Goal: Task Accomplishment & Management: Use online tool/utility

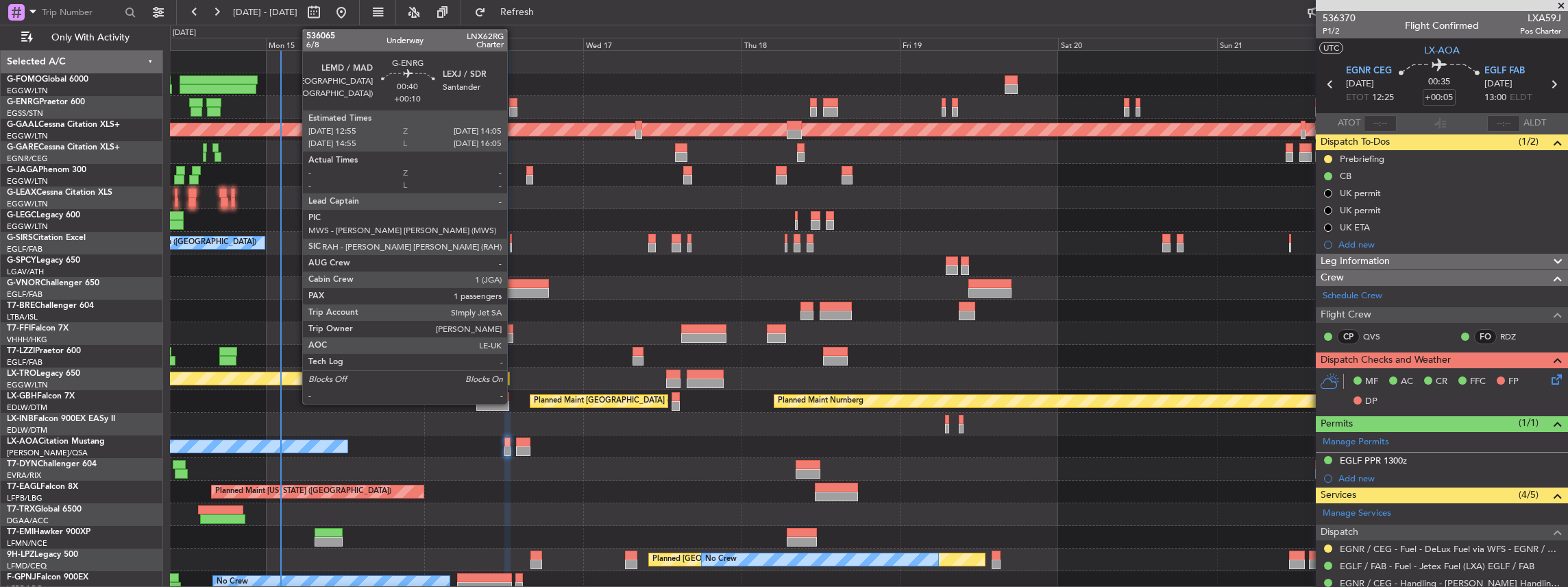
click at [514, 110] on div at bounding box center [513, 111] width 8 height 10
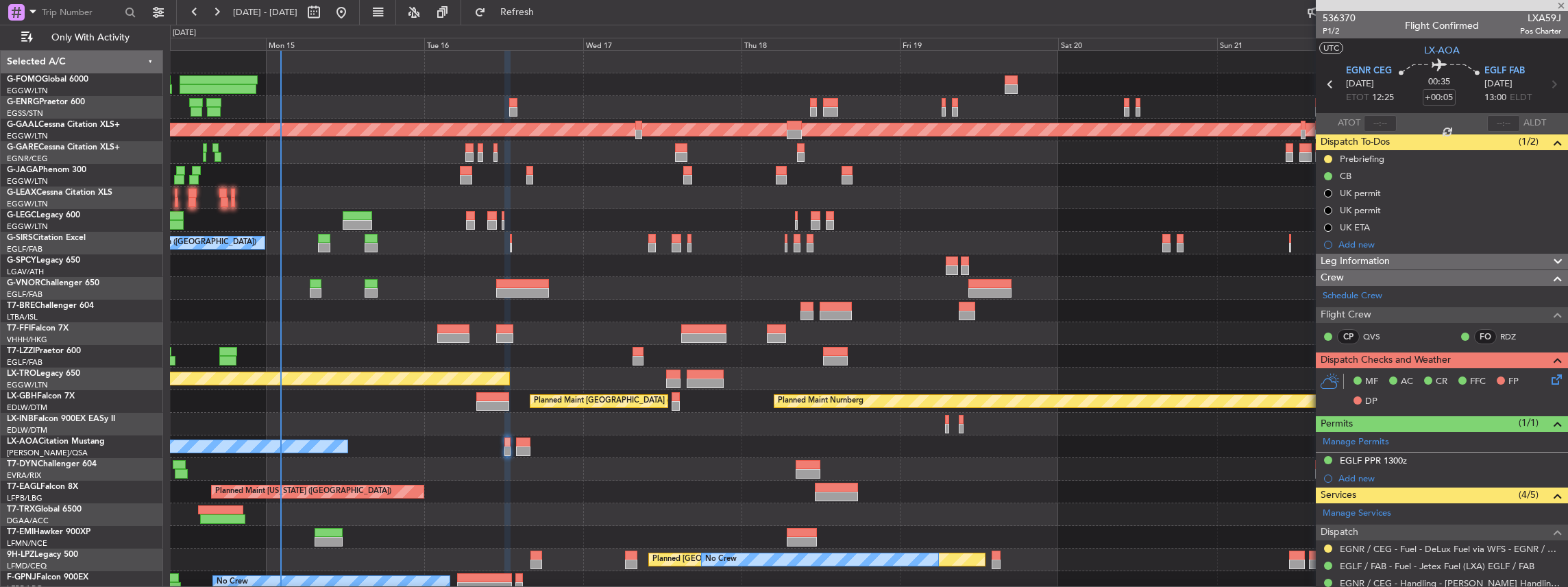
type input "+00:10"
type input "1"
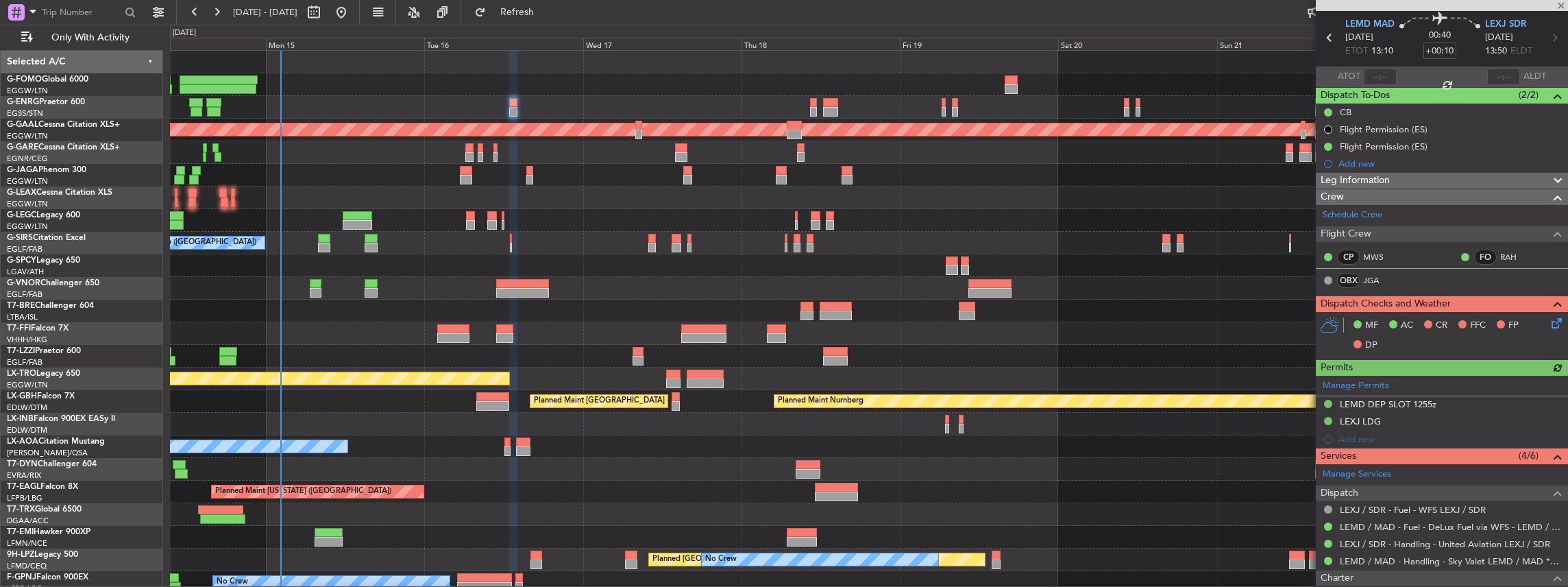
scroll to position [137, 0]
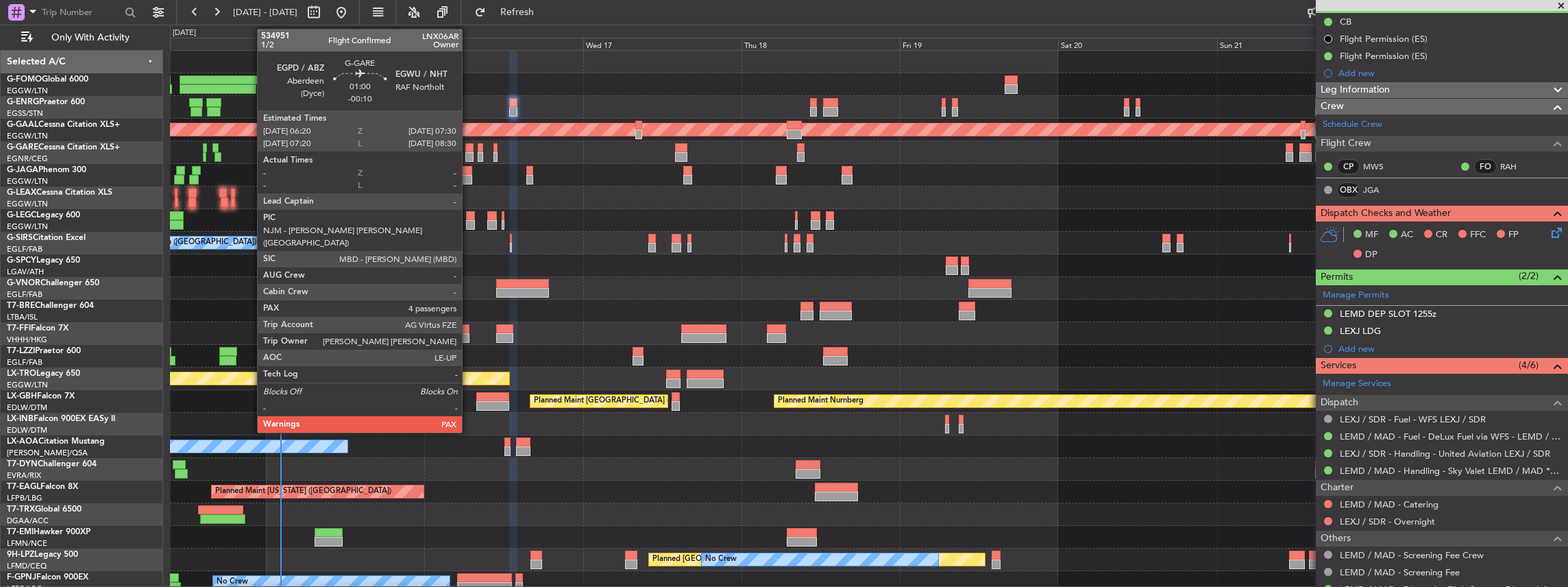
click at [469, 154] on div at bounding box center [469, 157] width 8 height 10
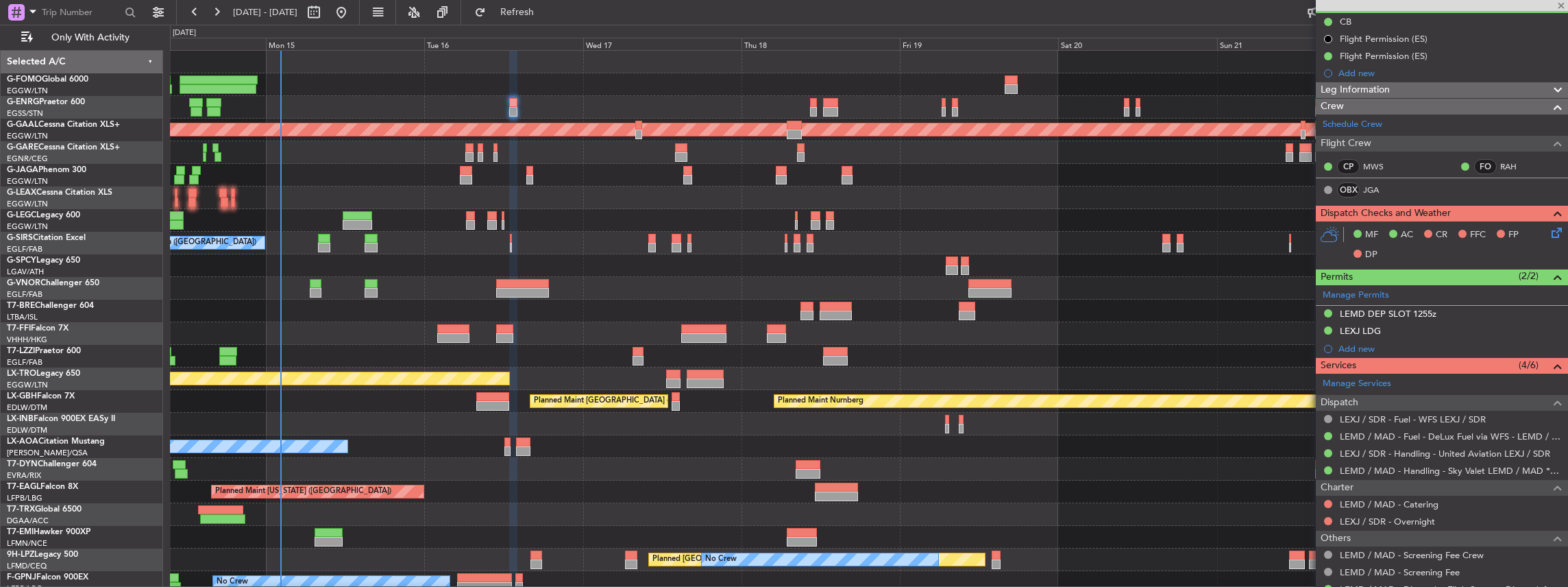
type input "-00:10"
type input "4"
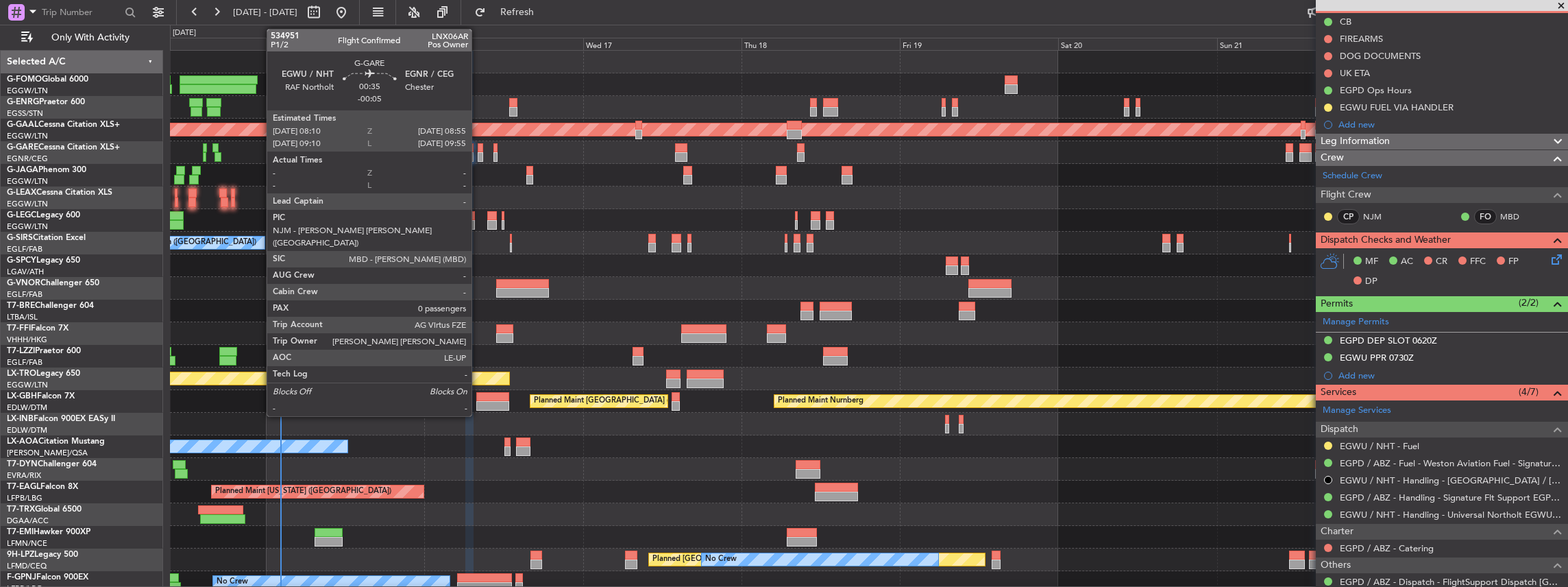
click at [478, 151] on div at bounding box center [480, 147] width 5 height 10
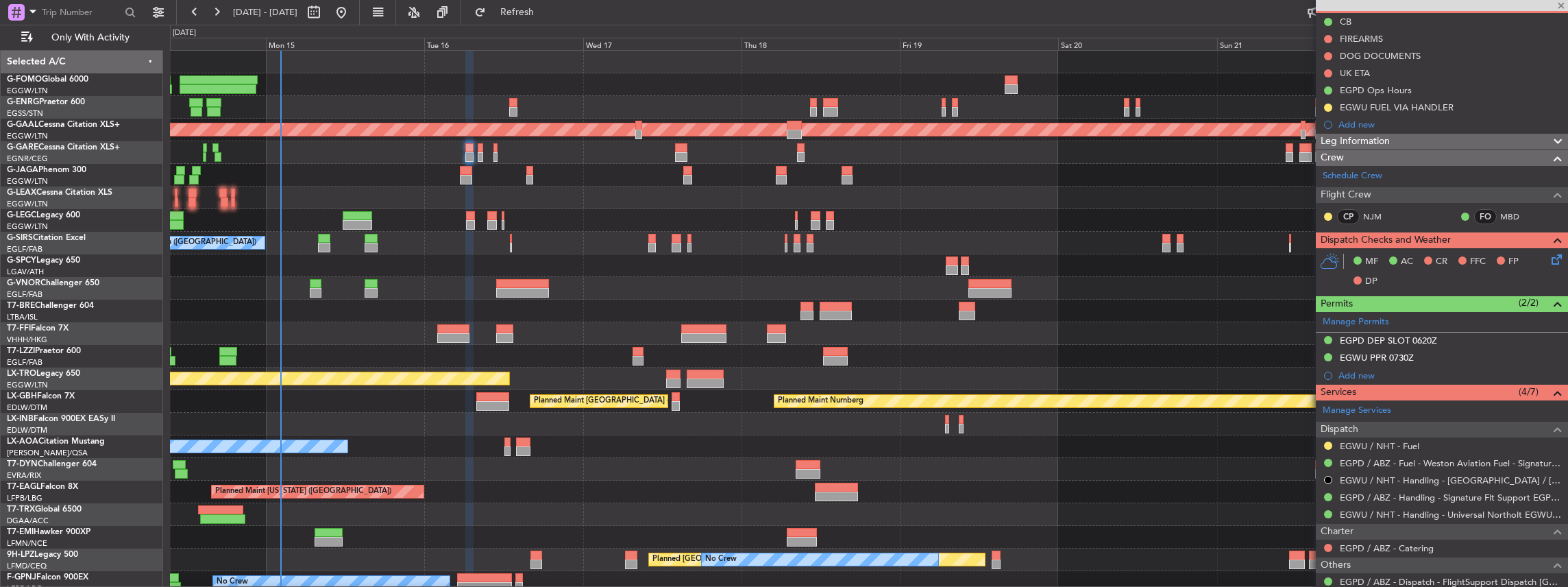
type input "-00:05"
type input "0"
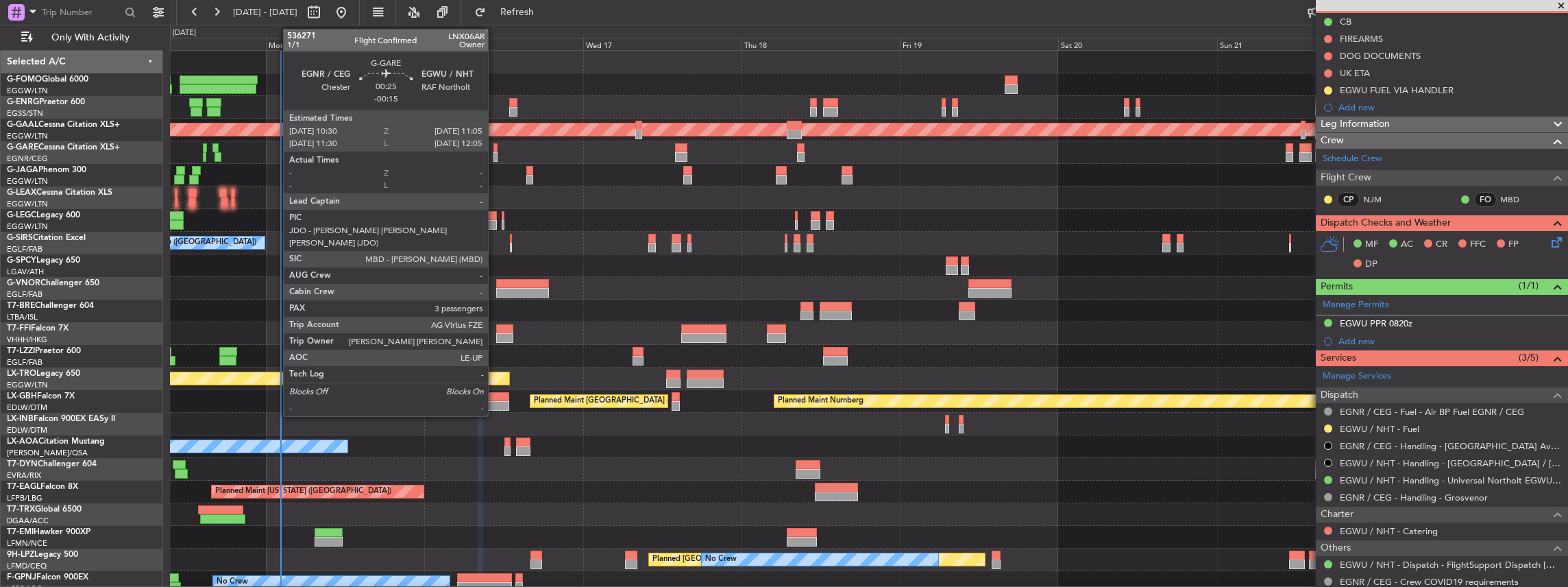
click at [495, 153] on div at bounding box center [495, 157] width 4 height 10
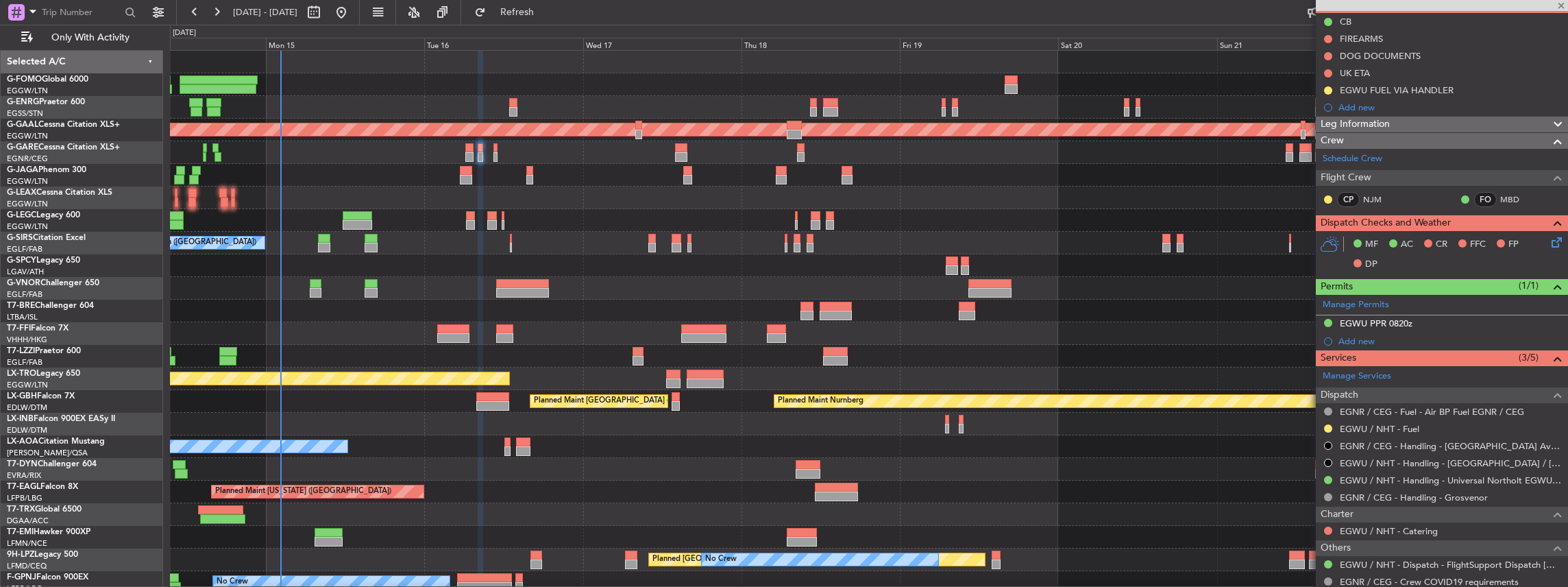
type input "-00:15"
type input "3"
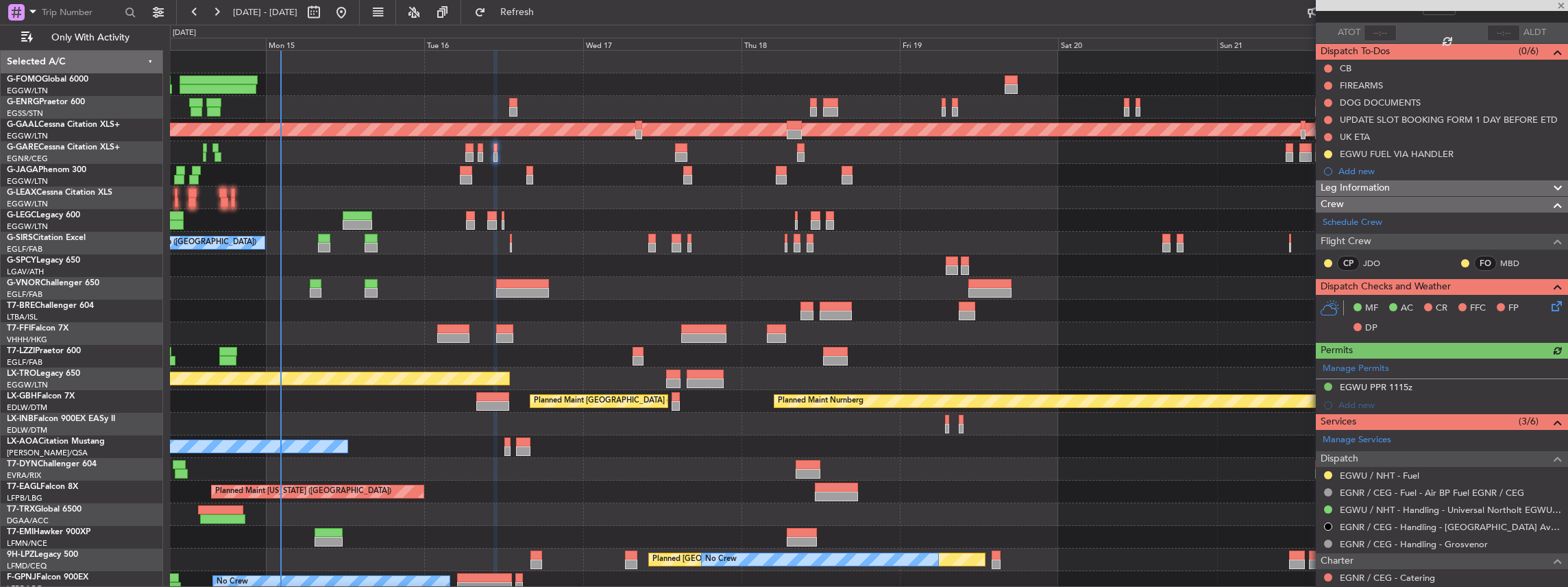
scroll to position [91, 0]
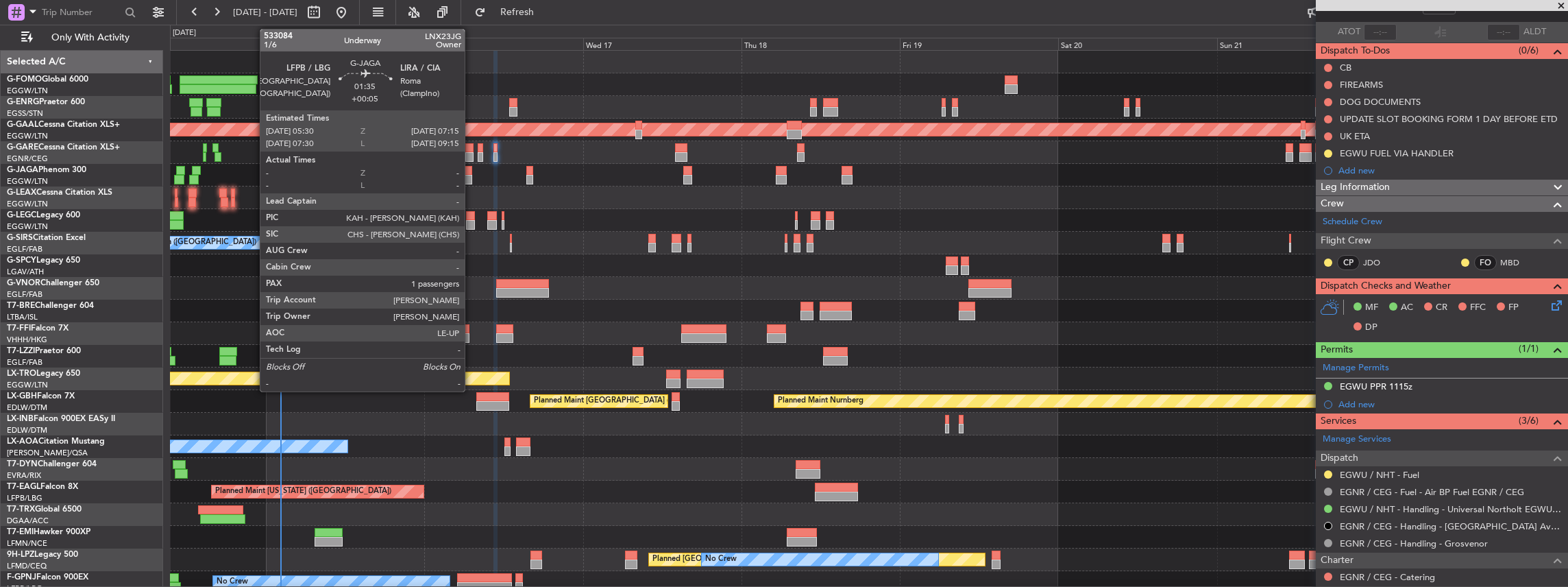
click at [471, 180] on div at bounding box center [465, 179] width 12 height 10
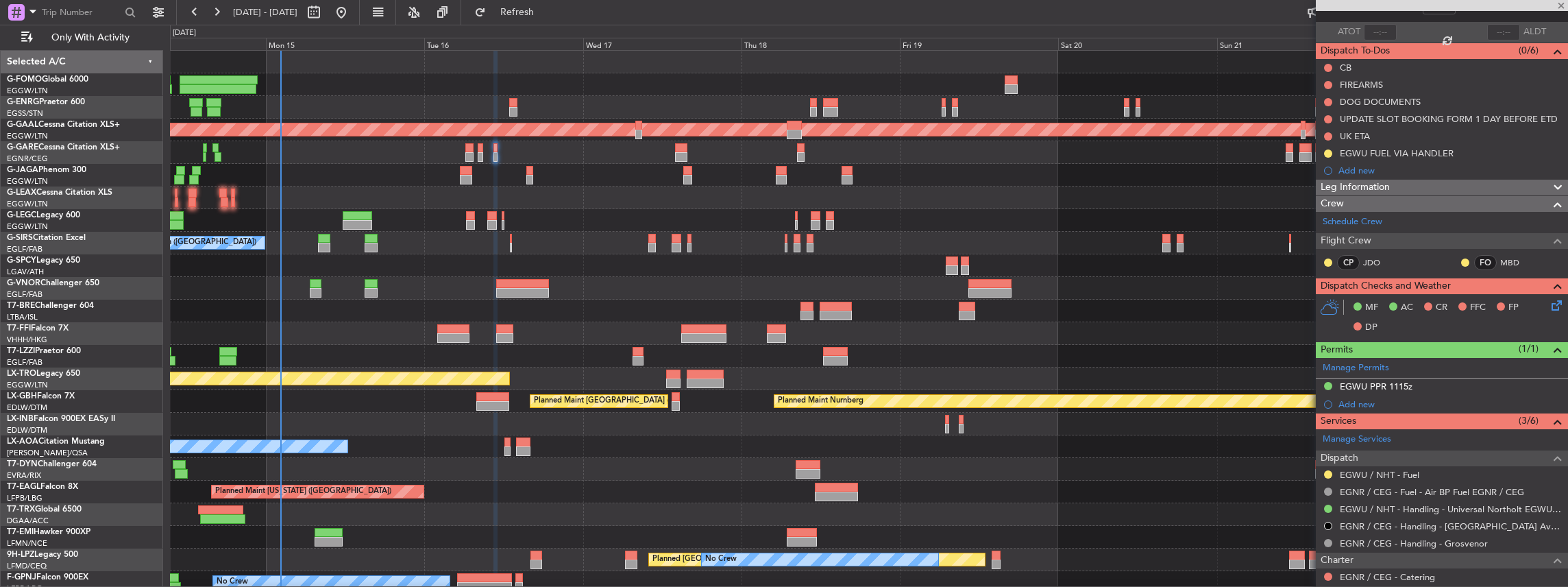
type input "+00:05"
type input "1"
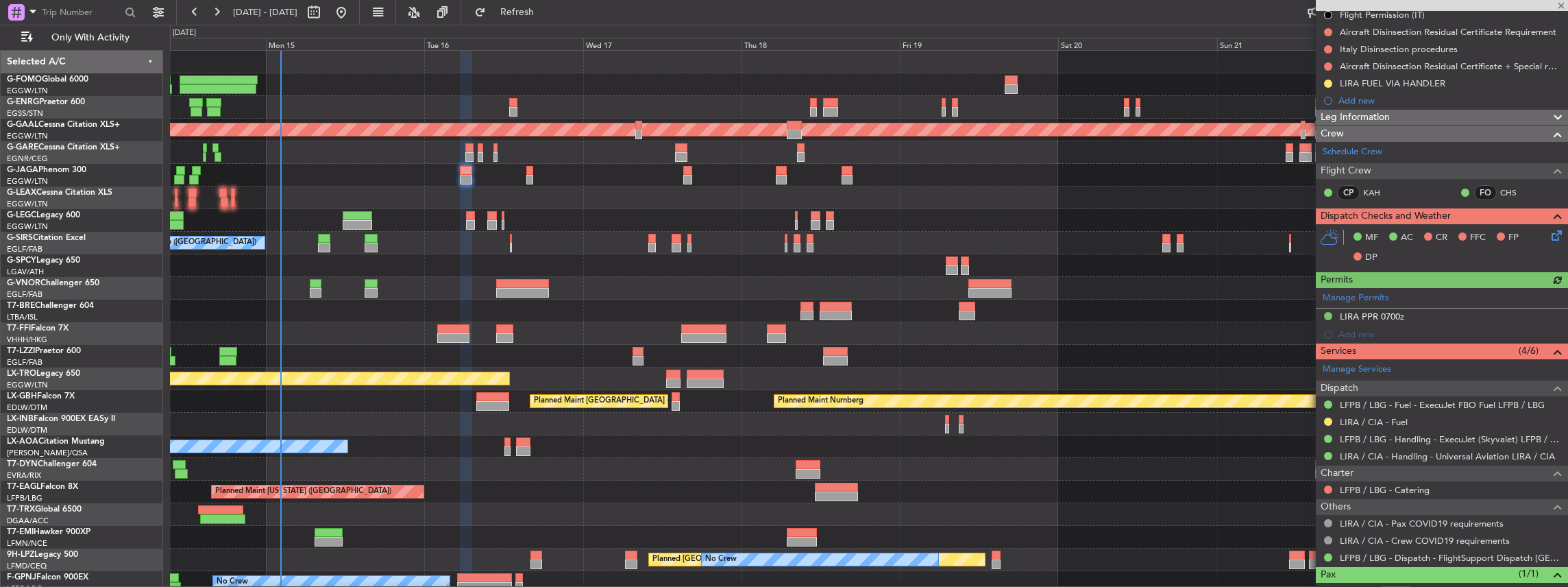
scroll to position [182, 0]
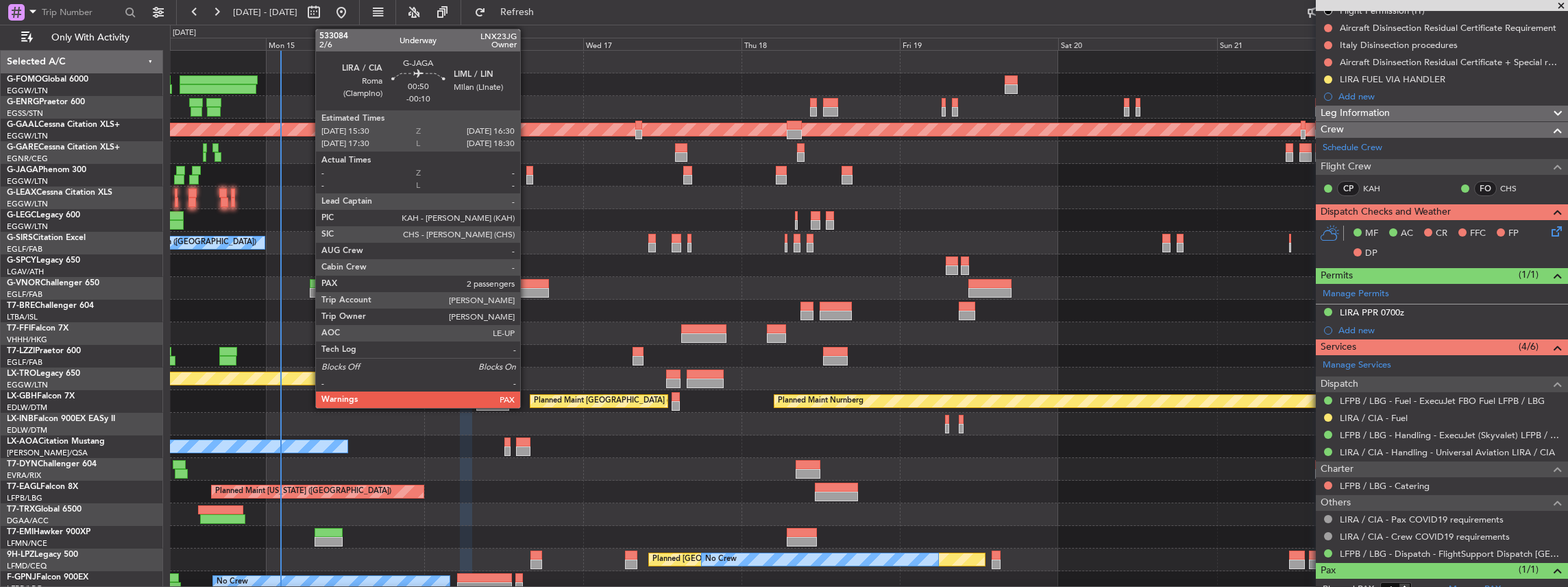
click at [527, 175] on div at bounding box center [529, 179] width 7 height 10
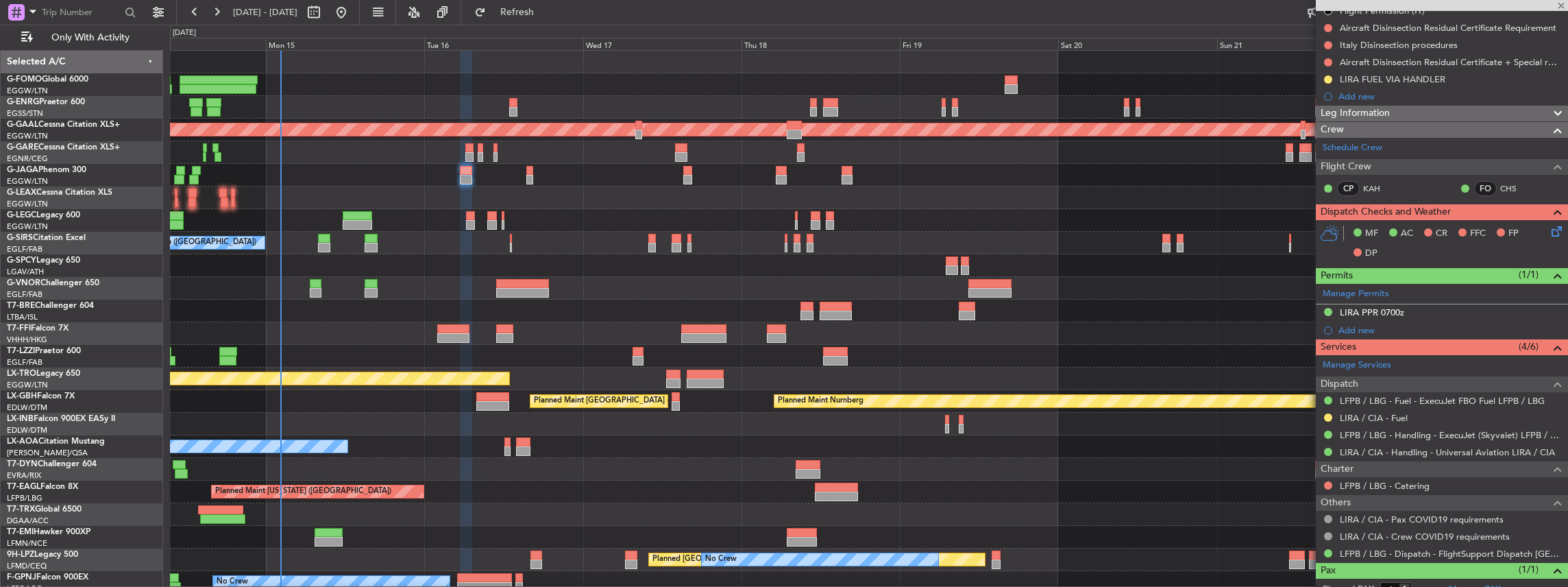
type input "-00:10"
type input "2"
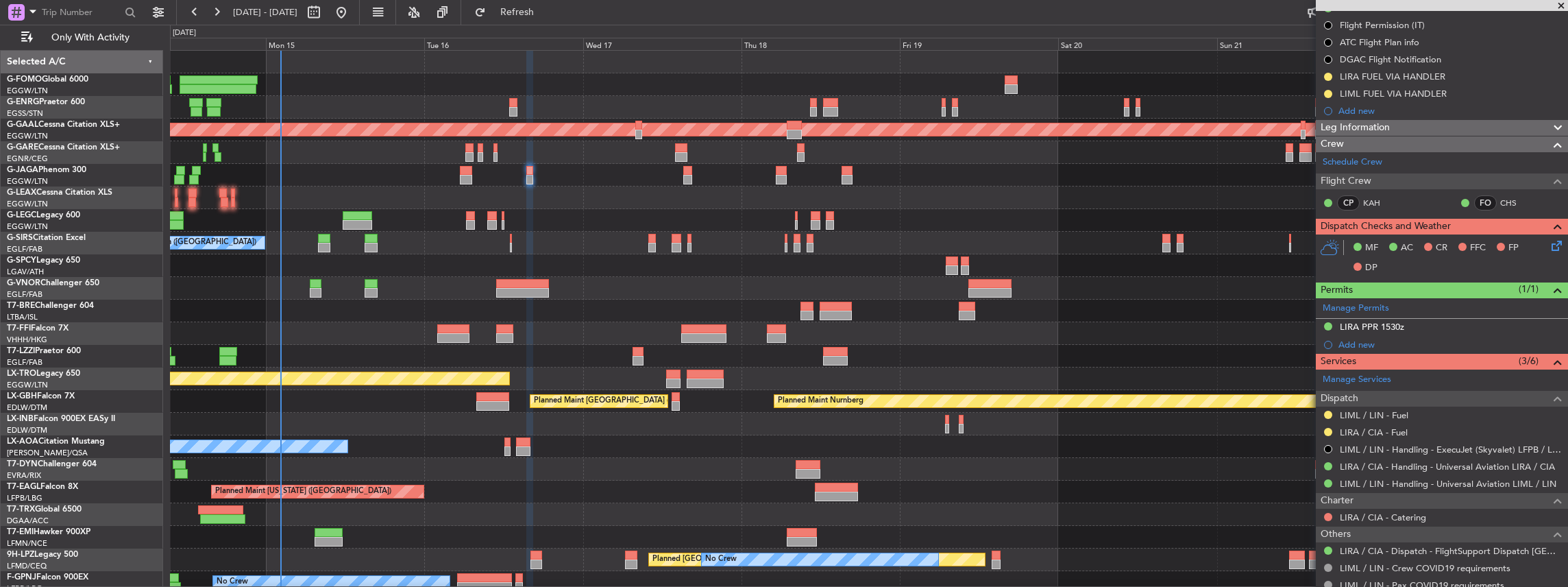
scroll to position [137, 0]
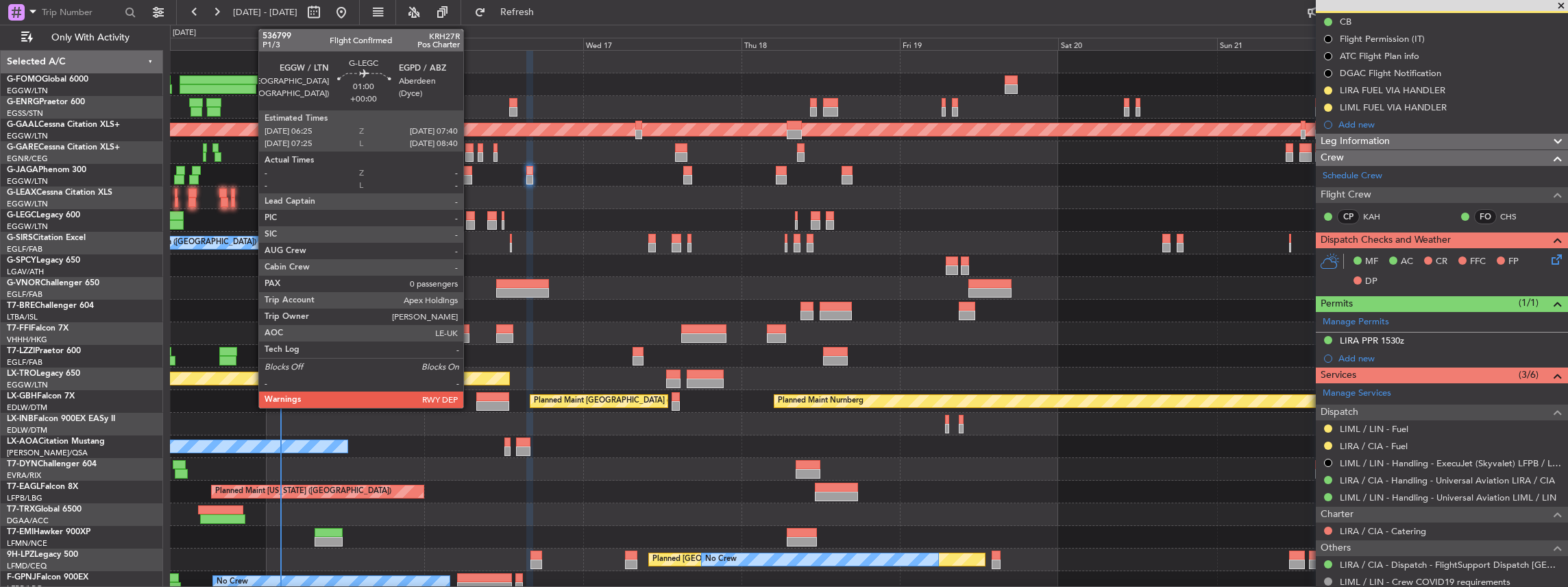
click at [470, 220] on div at bounding box center [470, 224] width 9 height 10
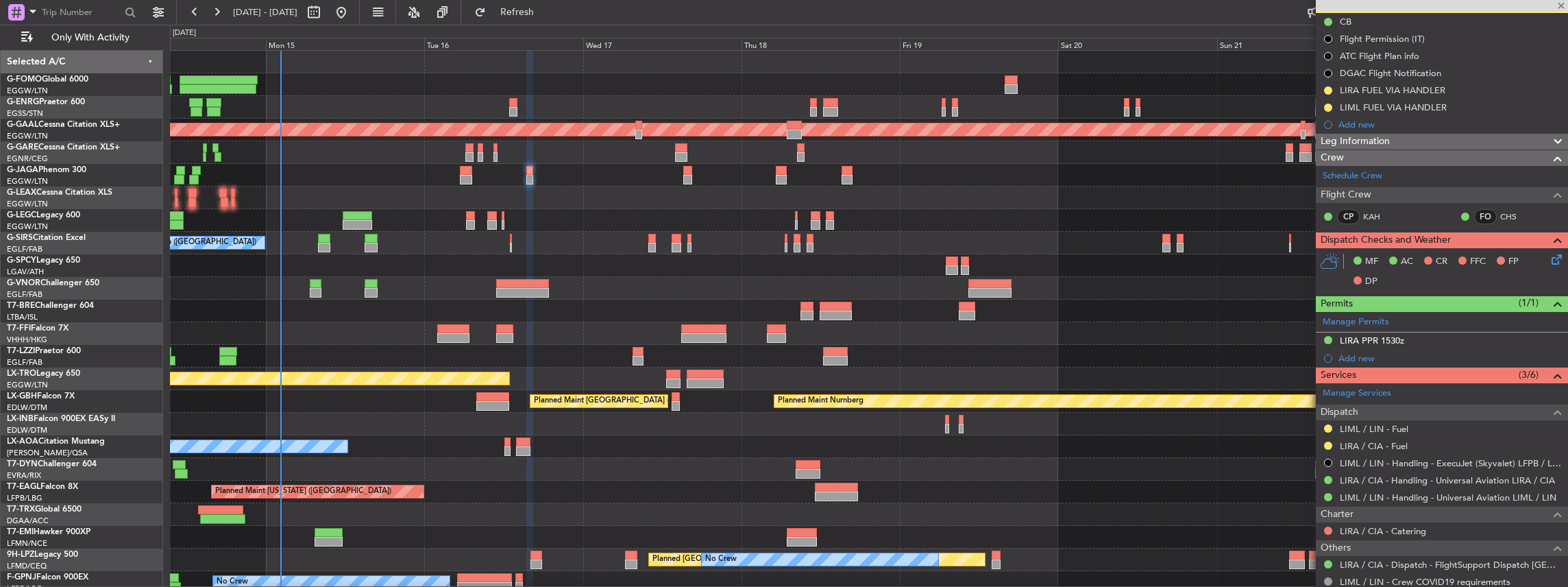
type input "0"
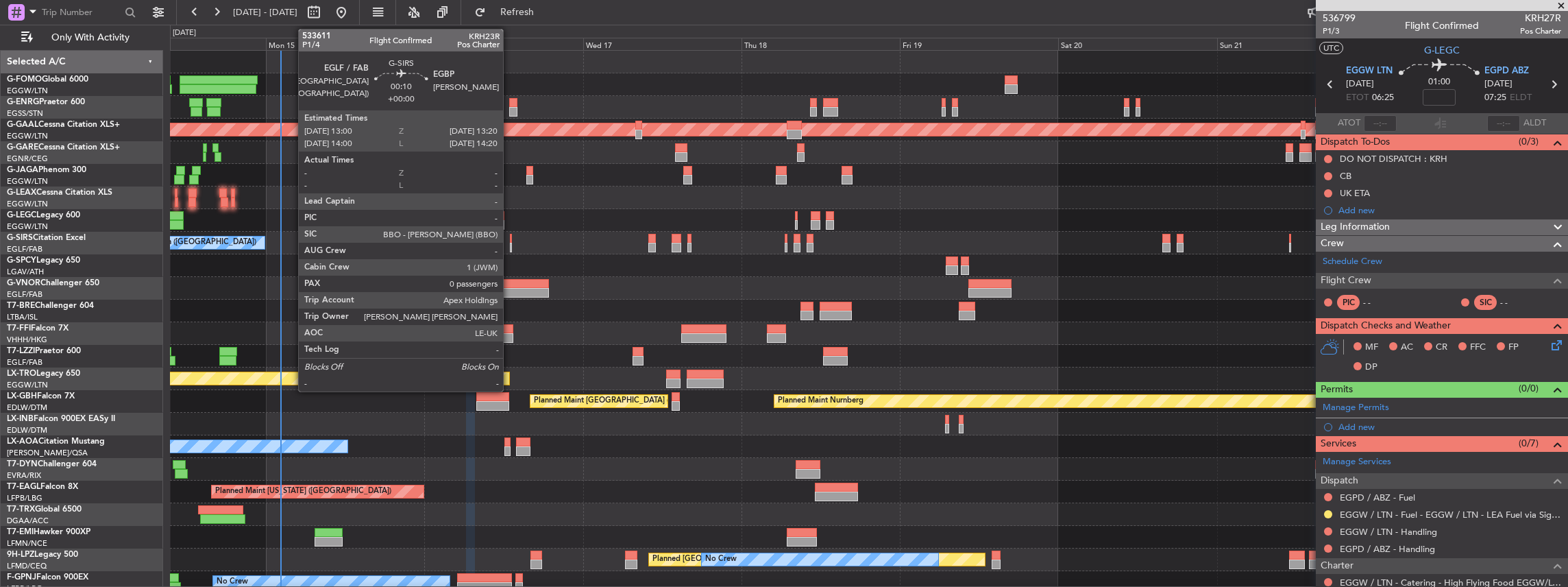
click at [510, 245] on div at bounding box center [511, 247] width 3 height 10
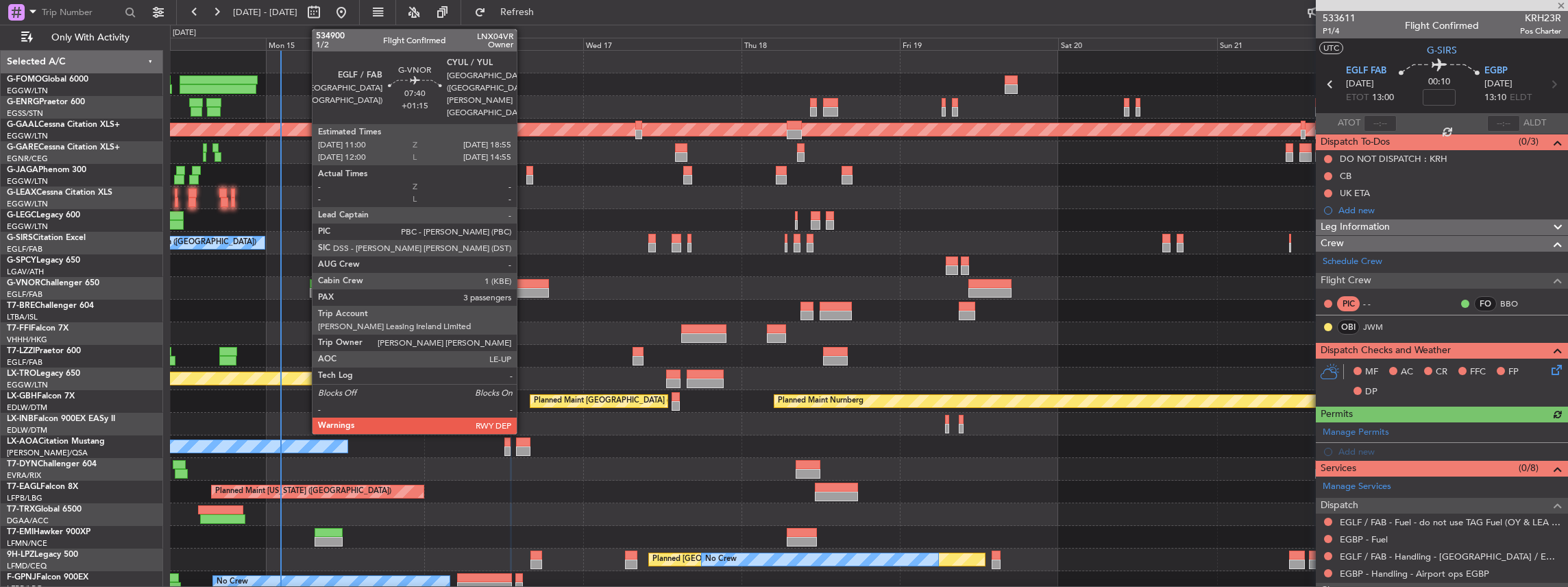
click at [523, 285] on div at bounding box center [522, 284] width 53 height 10
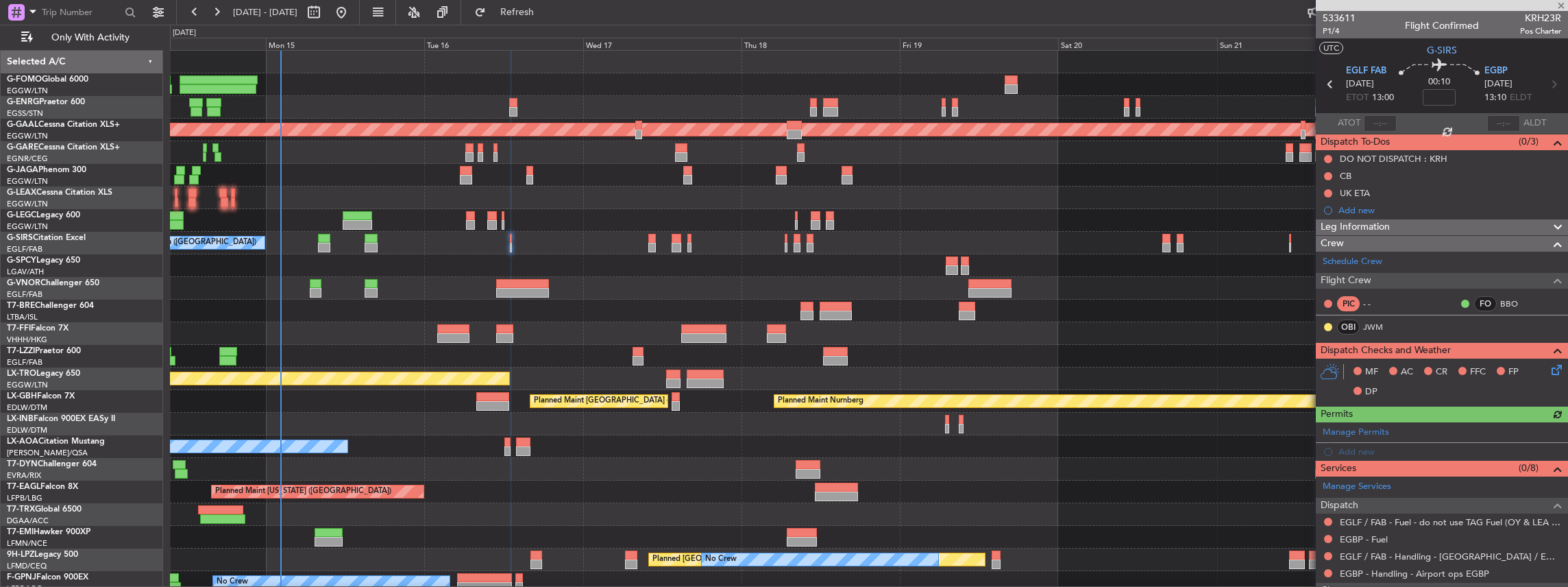
type input "+01:15"
type input "3"
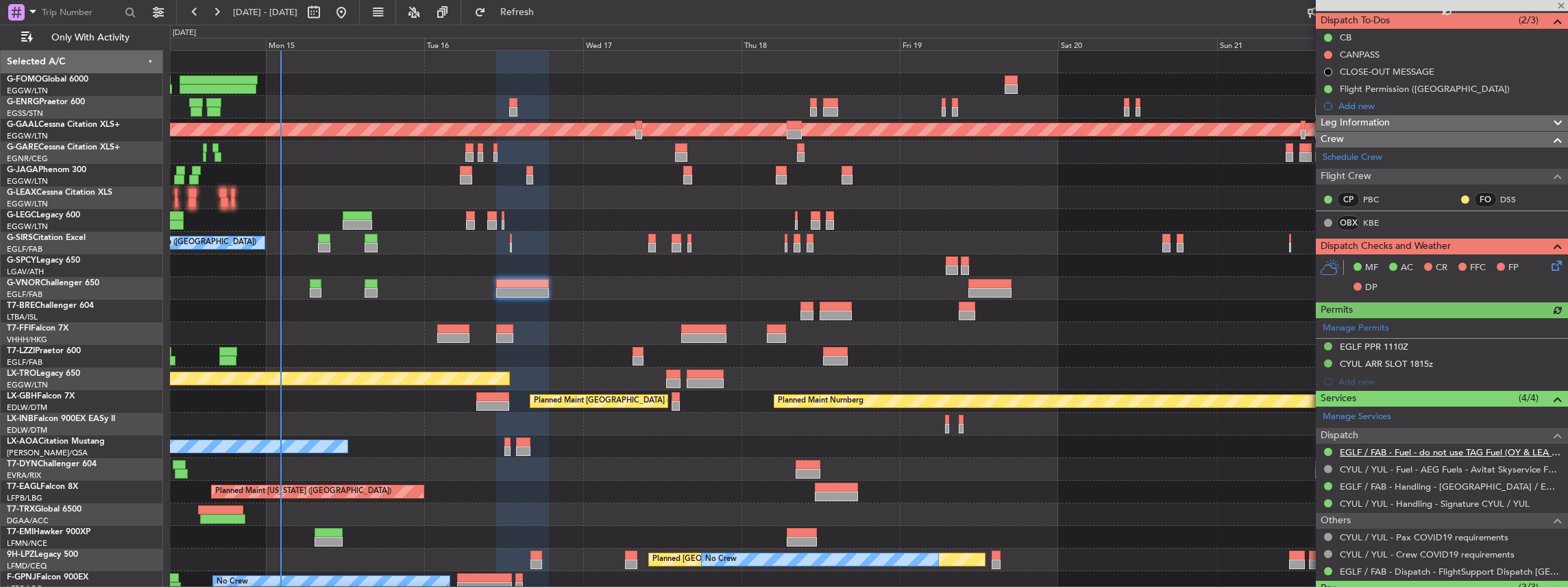
scroll to position [137, 0]
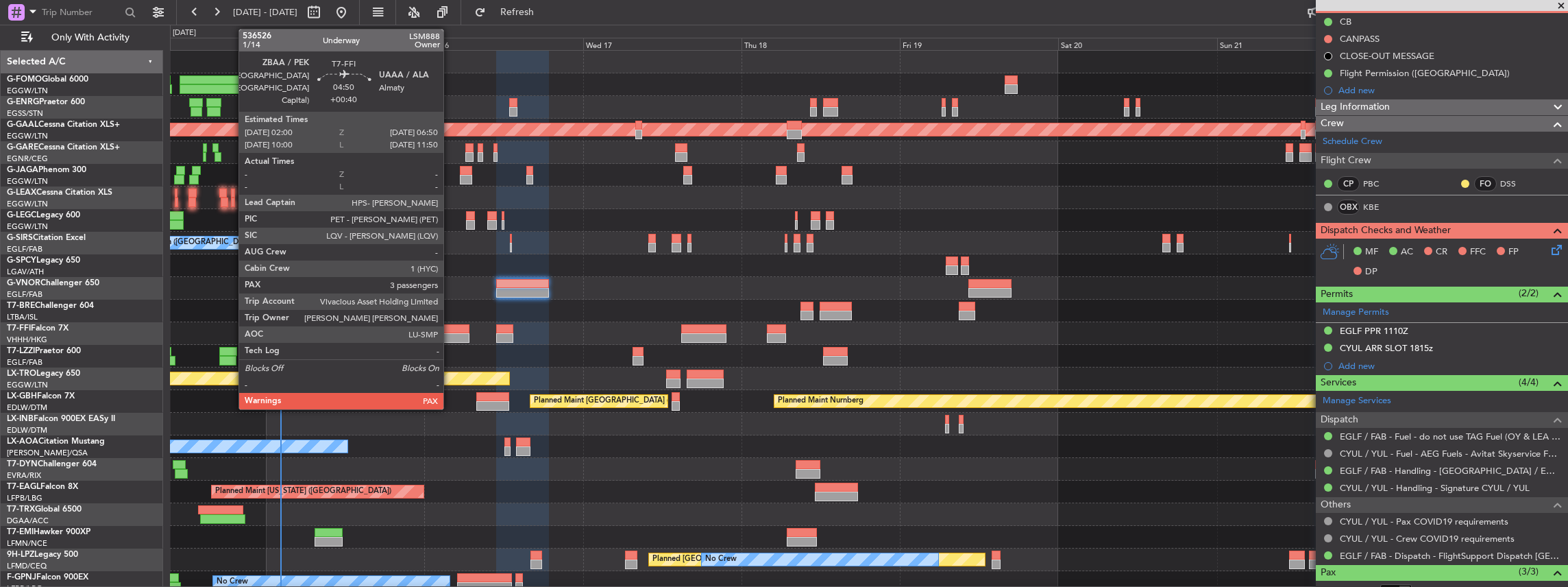
click at [450, 329] on div at bounding box center [454, 328] width 32 height 10
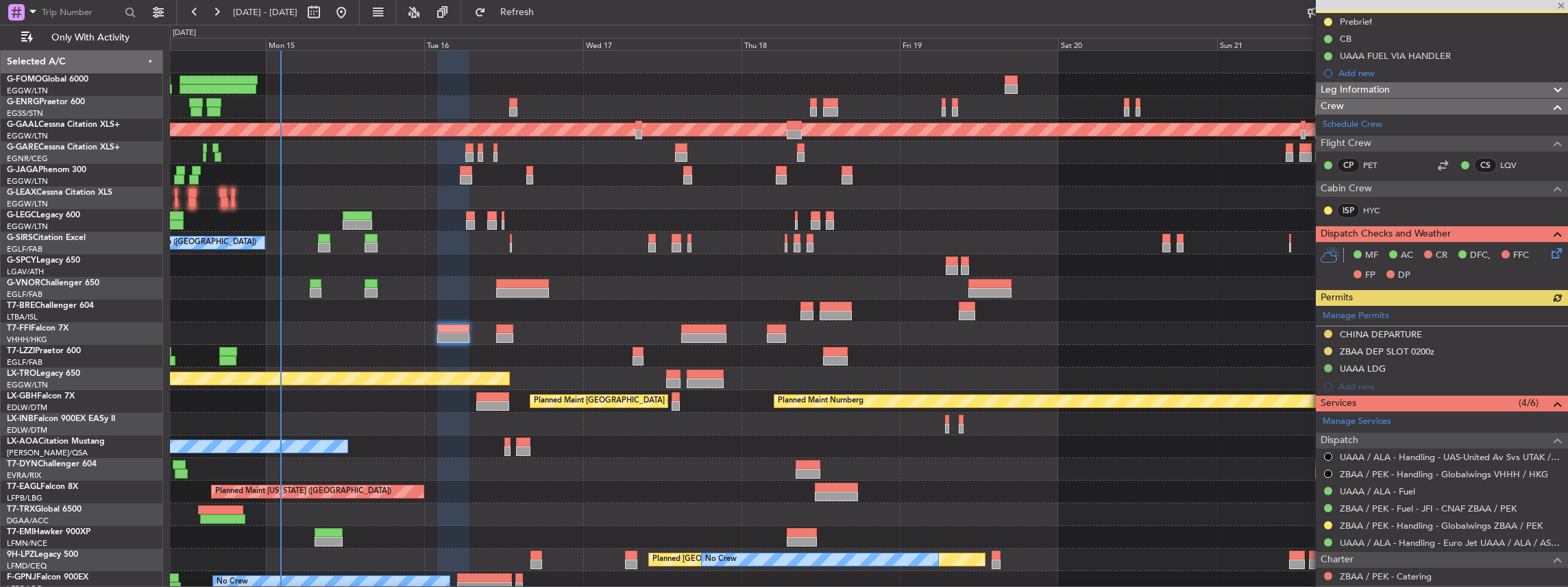
scroll to position [182, 0]
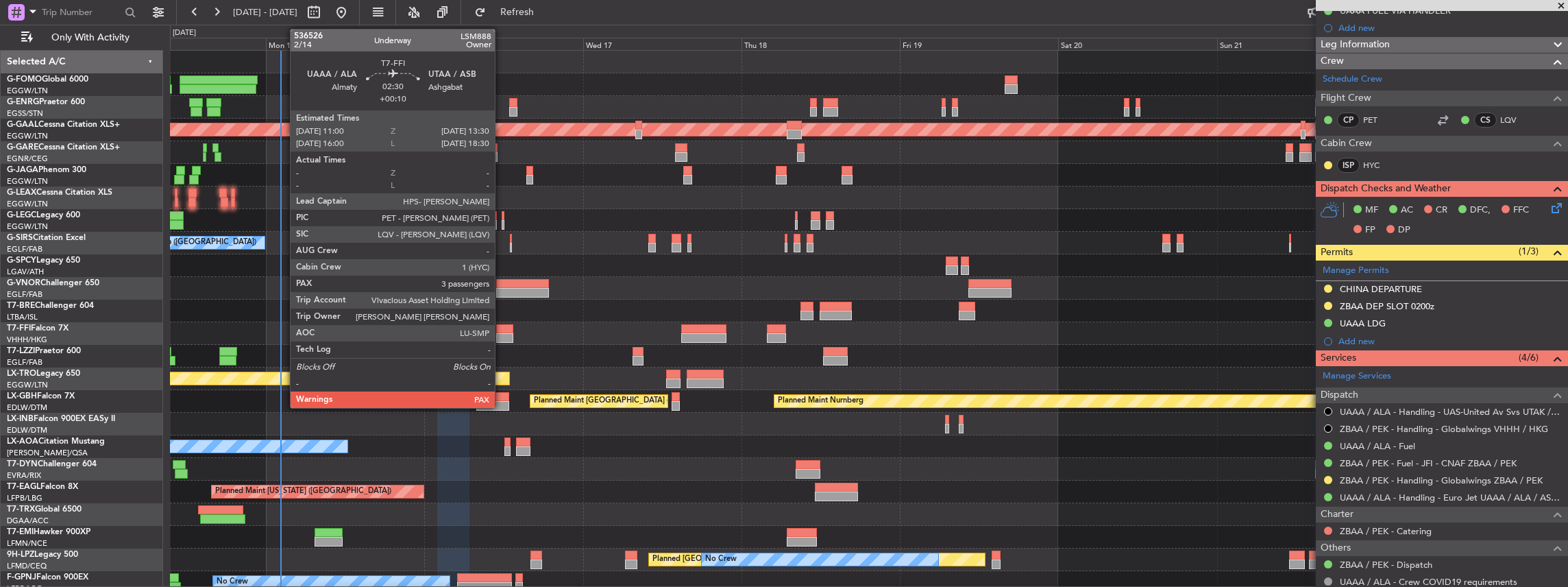
click at [502, 332] on div at bounding box center [504, 328] width 17 height 10
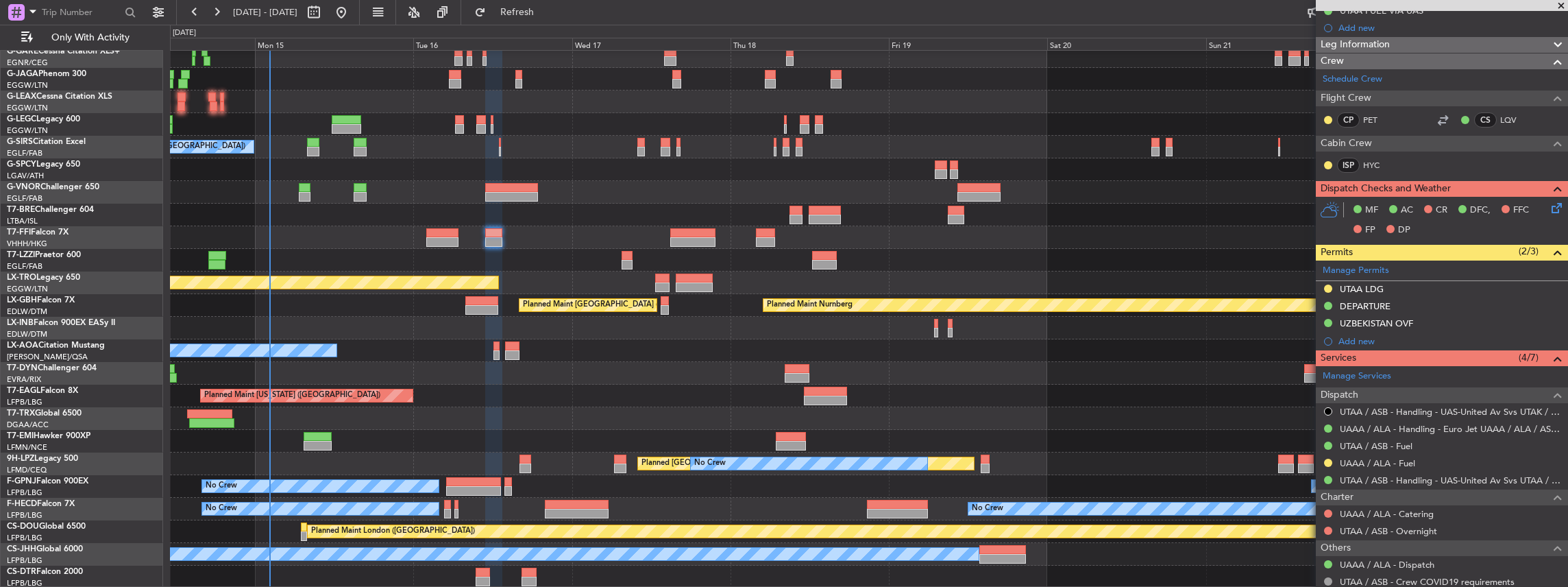
click at [659, 266] on div "Planned Maint Dusseldorf Planned Maint [GEOGRAPHIC_DATA] ([GEOGRAPHIC_DATA]) Pl…" at bounding box center [869, 271] width 1398 height 633
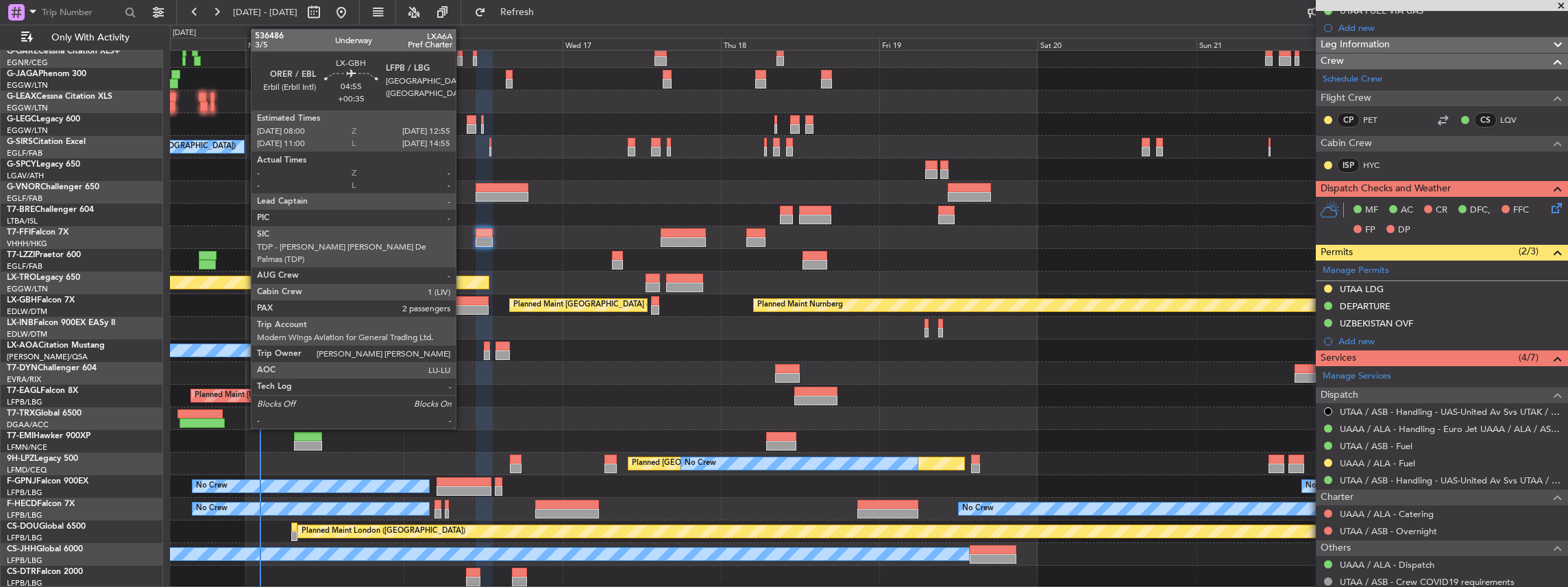
click at [465, 301] on div at bounding box center [472, 300] width 33 height 10
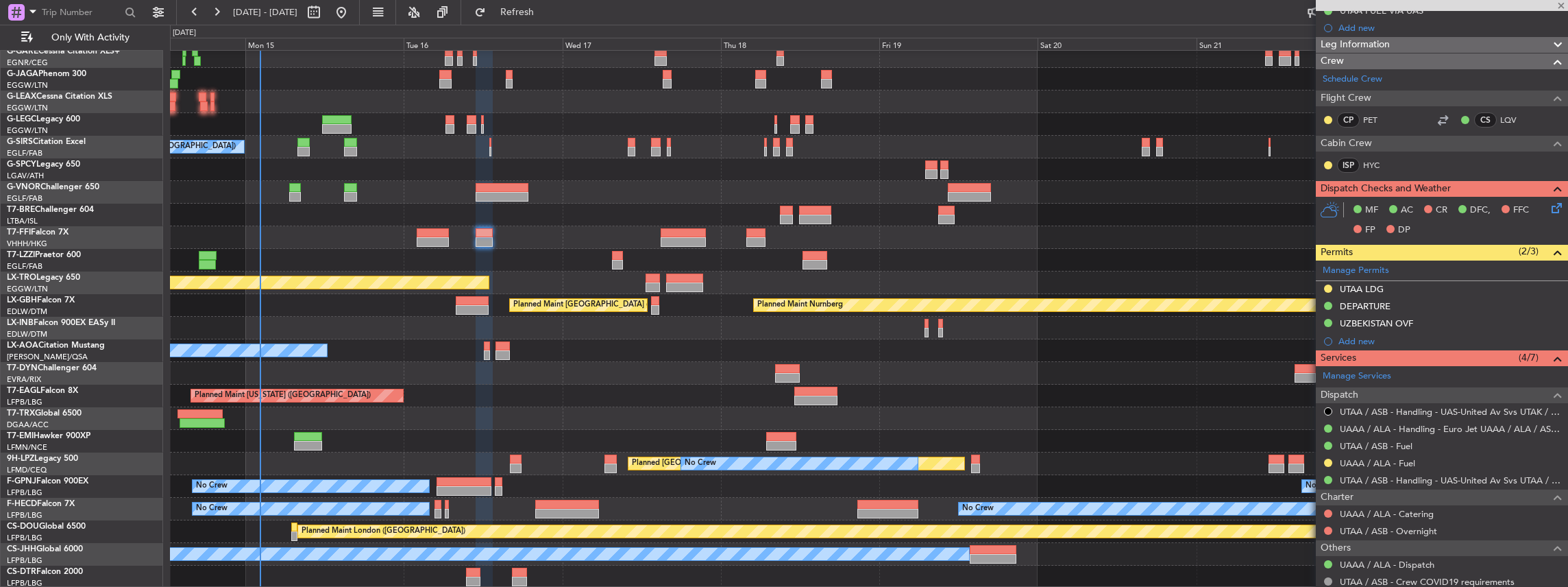
type input "+00:35"
type input "2"
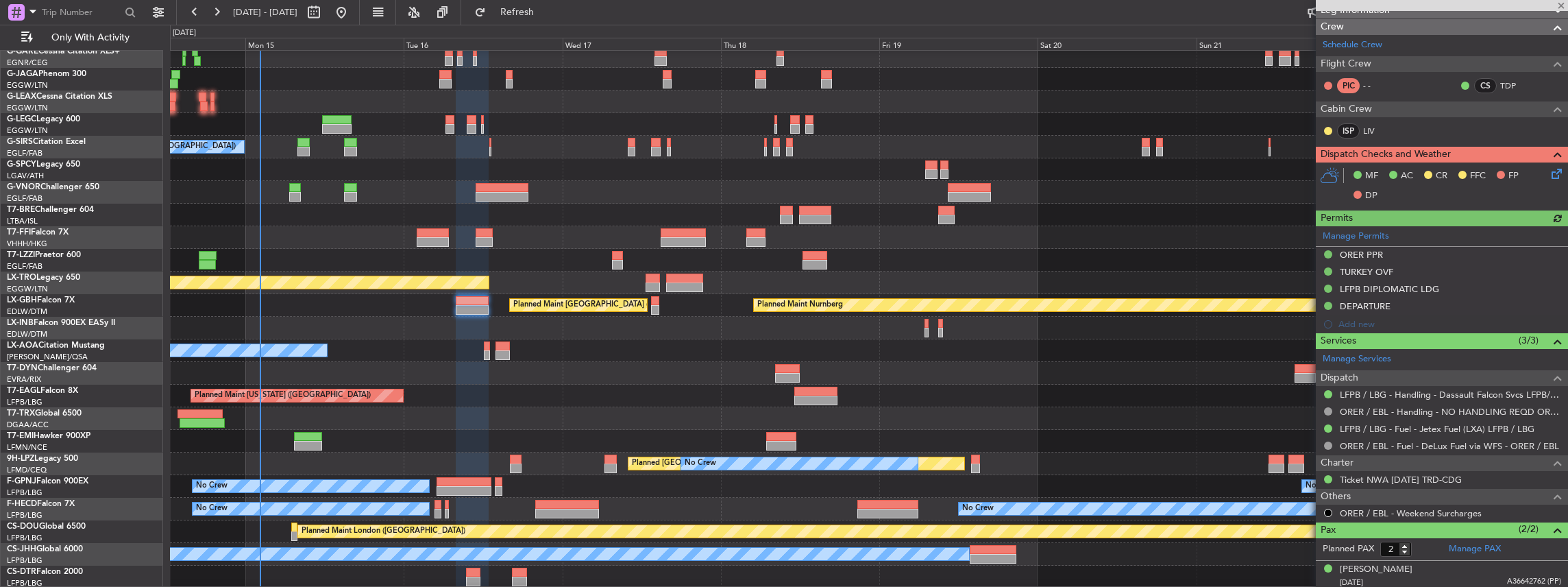
scroll to position [351, 0]
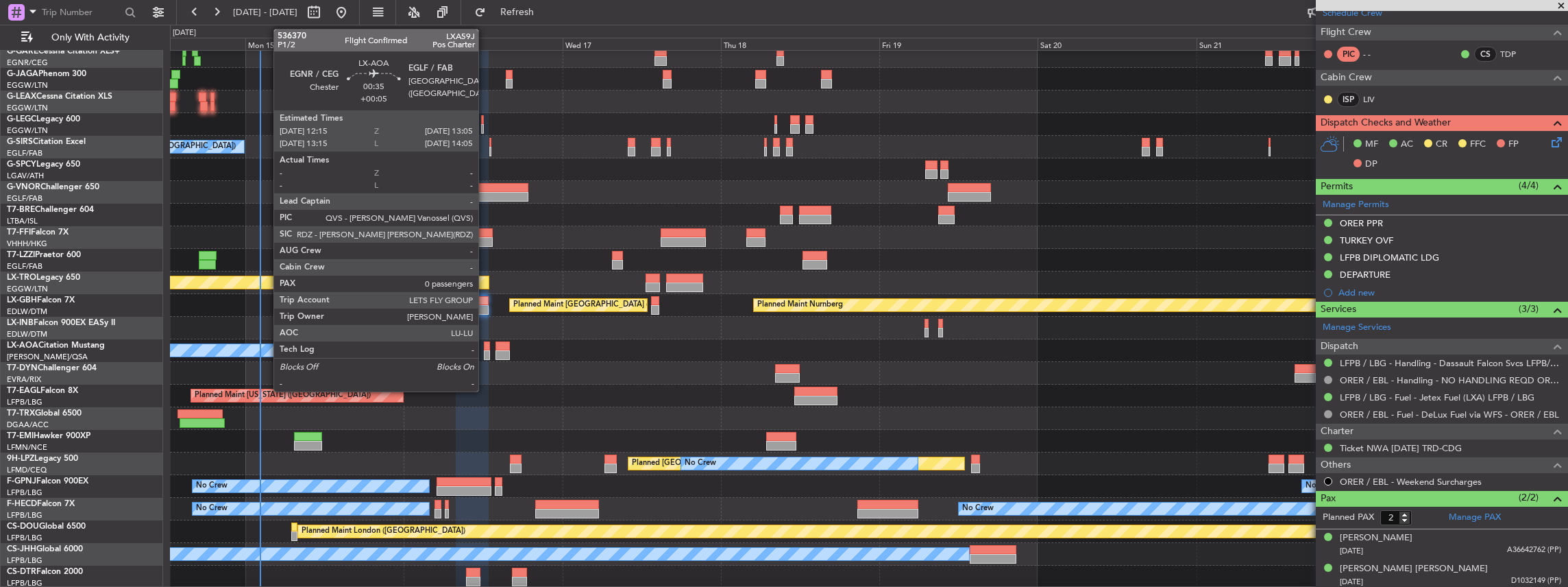
click at [485, 350] on div at bounding box center [487, 355] width 6 height 10
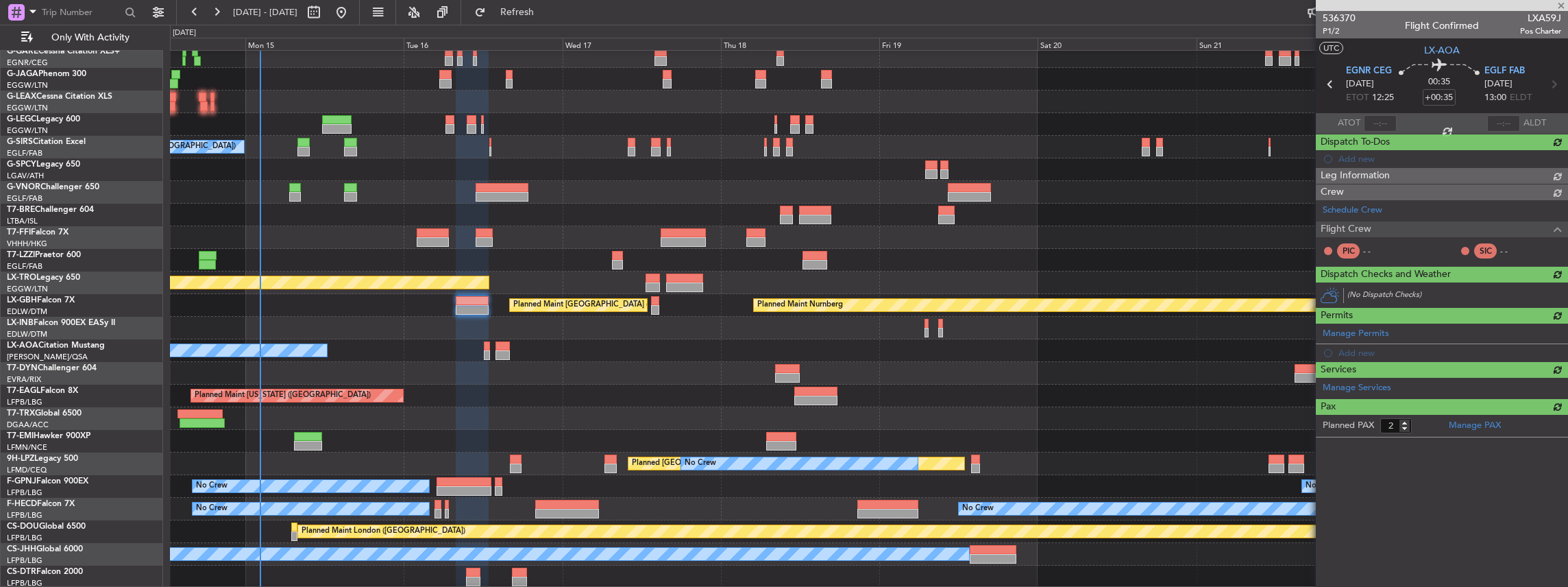
type input "+00:05"
type input "0"
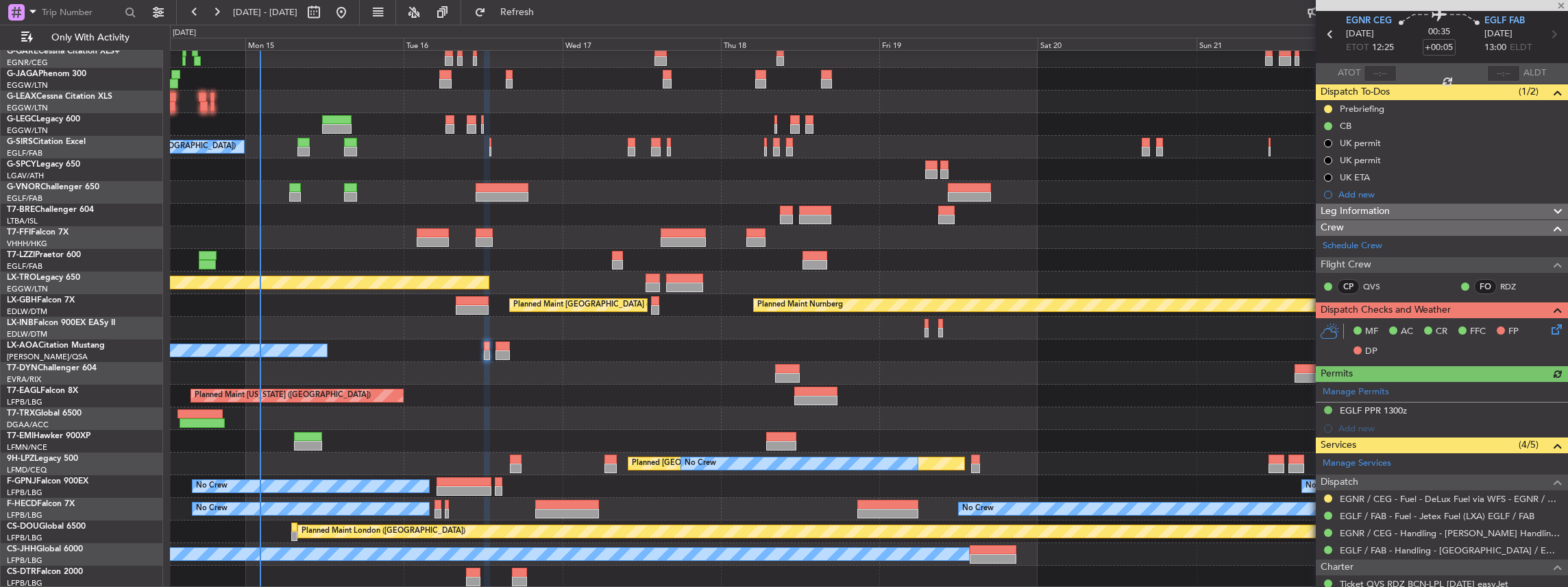
scroll to position [124, 0]
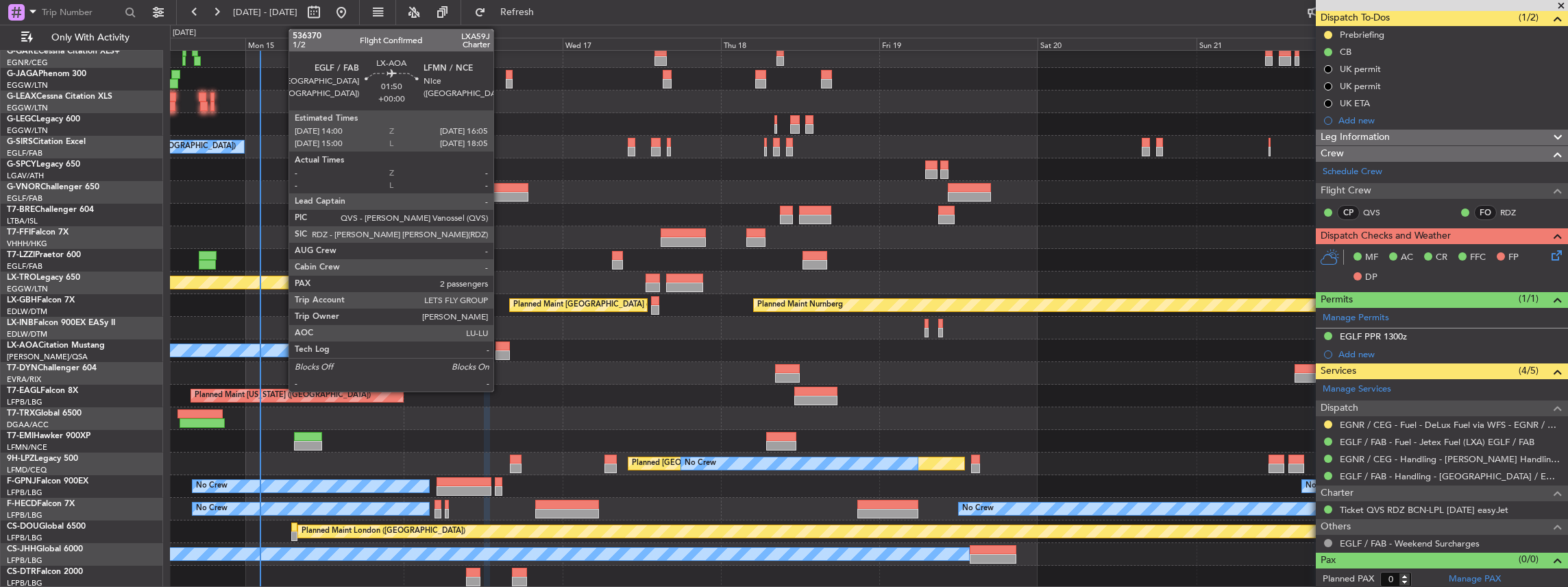
click at [500, 352] on div at bounding box center [503, 355] width 15 height 10
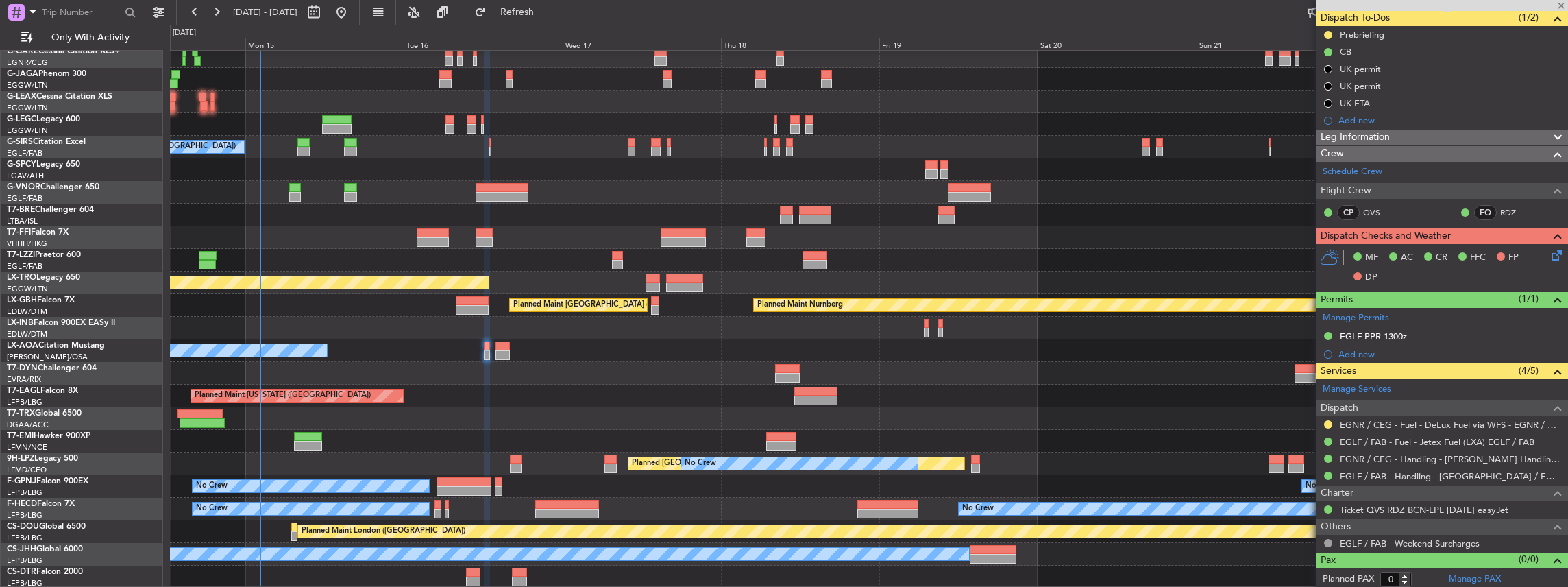
type input "2"
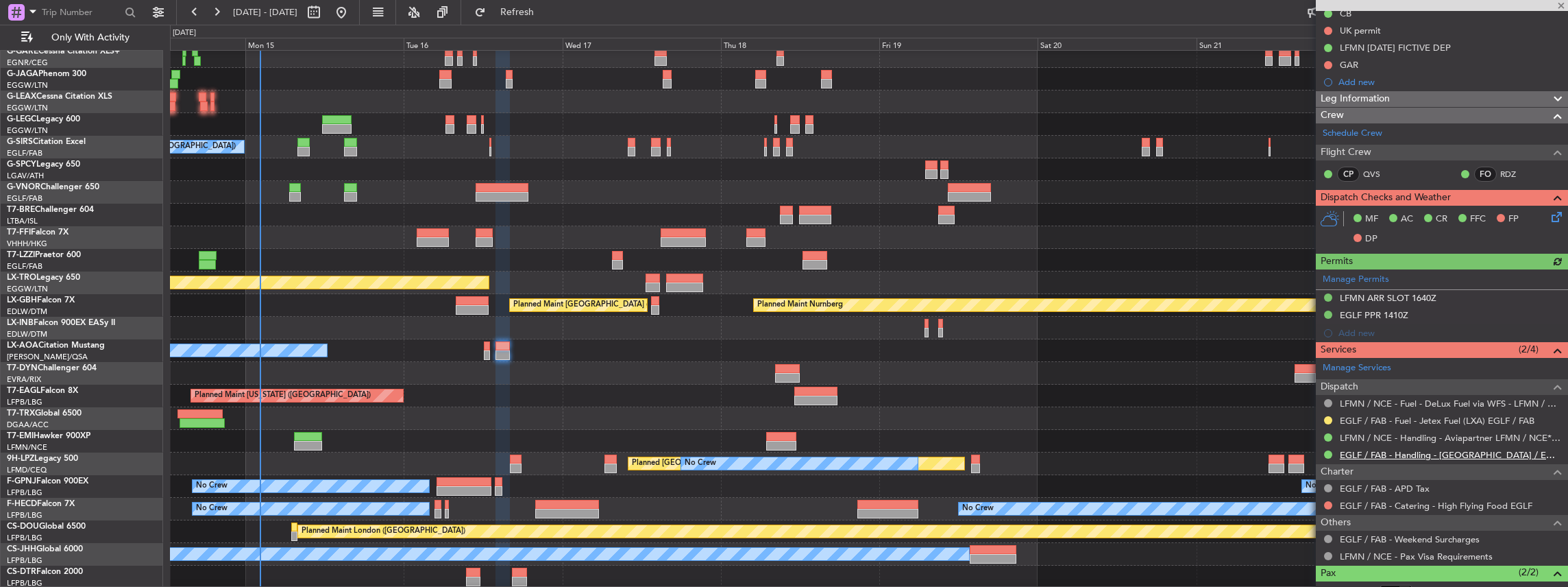
scroll to position [237, 0]
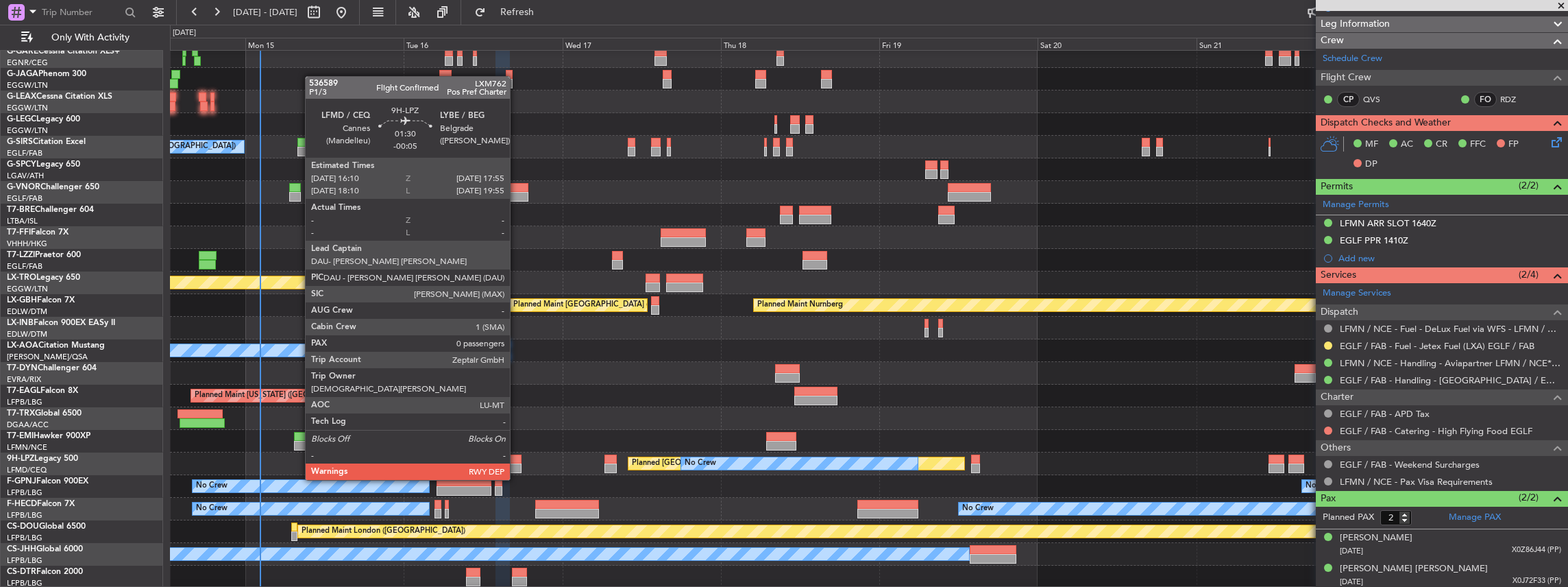
click at [517, 454] on div at bounding box center [516, 459] width 12 height 10
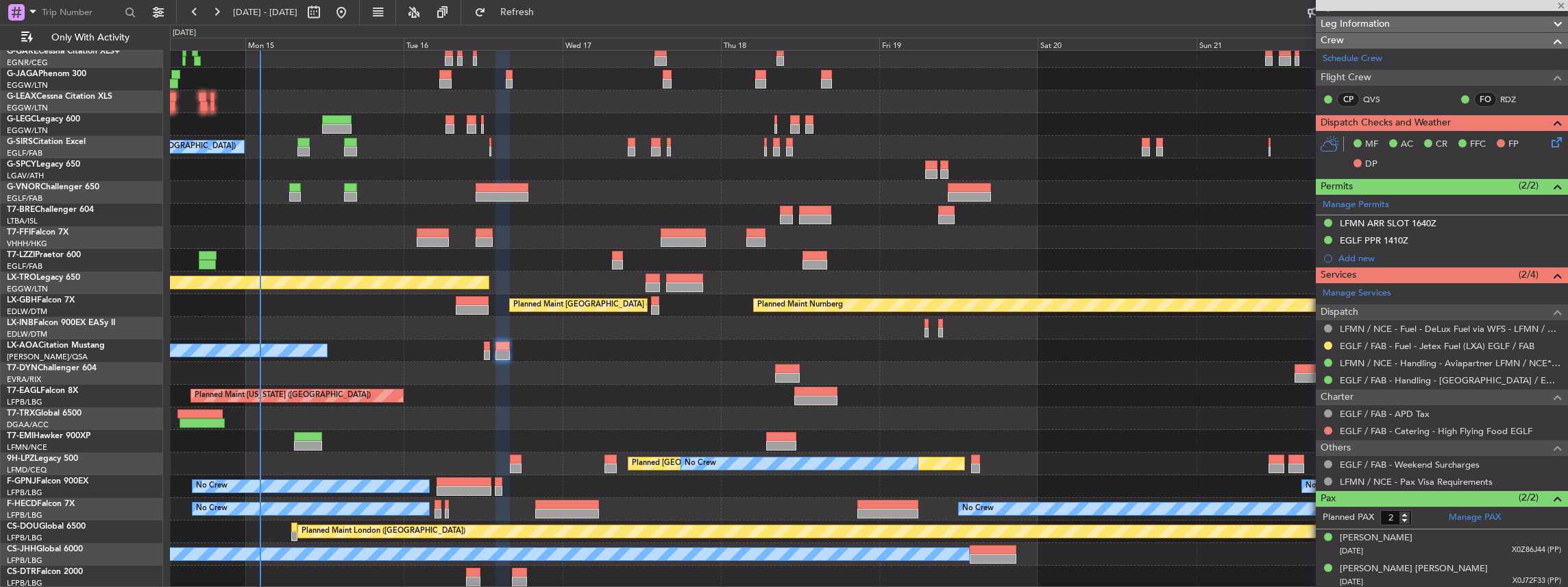
type input "-00:05"
type input "0"
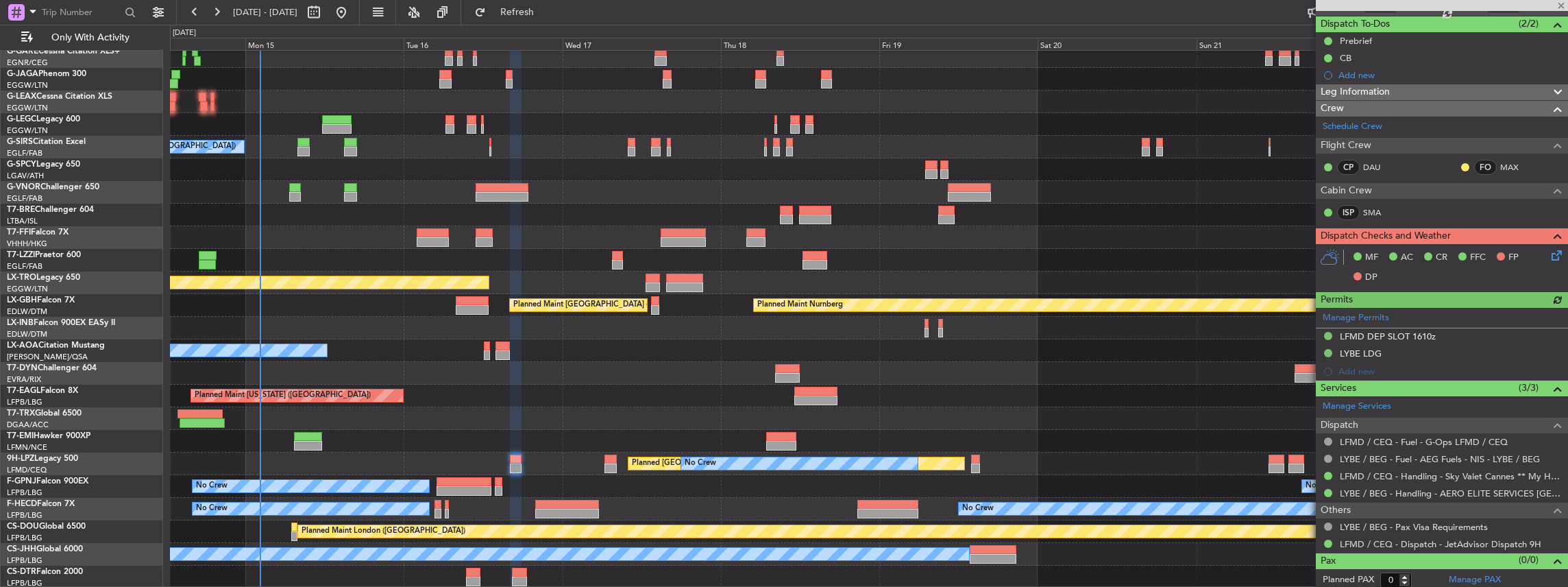
scroll to position [119, 0]
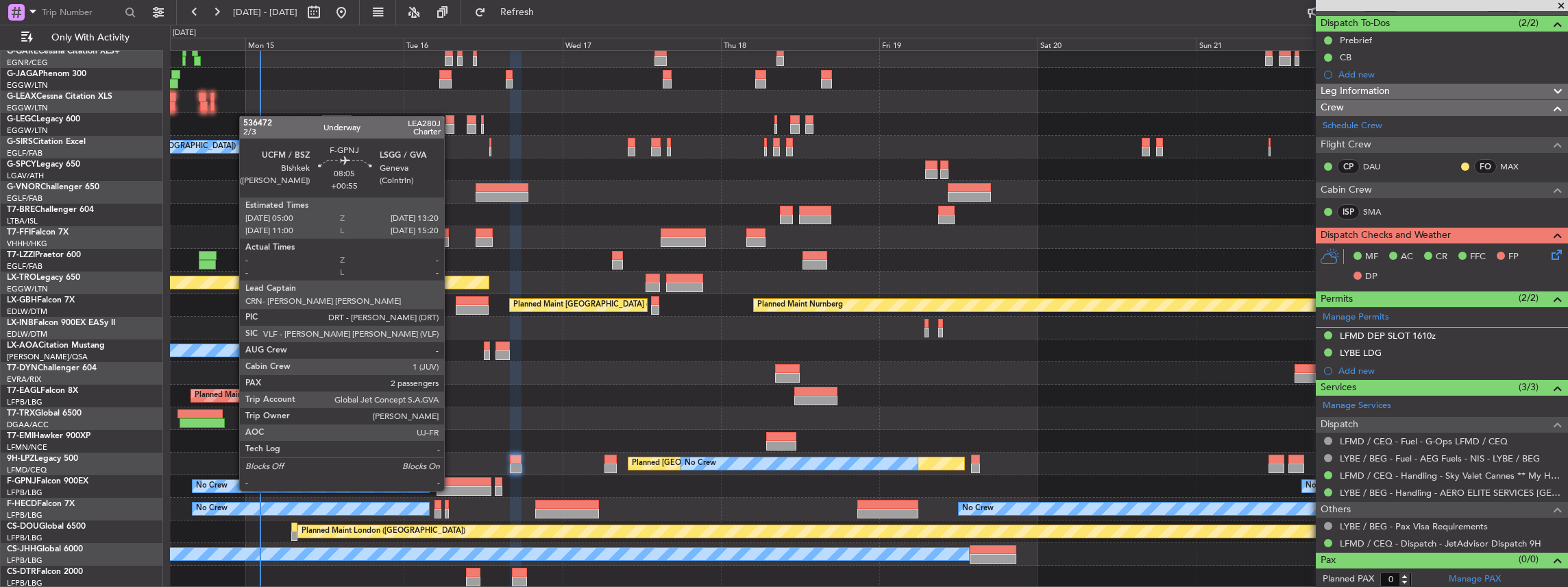
click at [451, 477] on div at bounding box center [465, 481] width 56 height 10
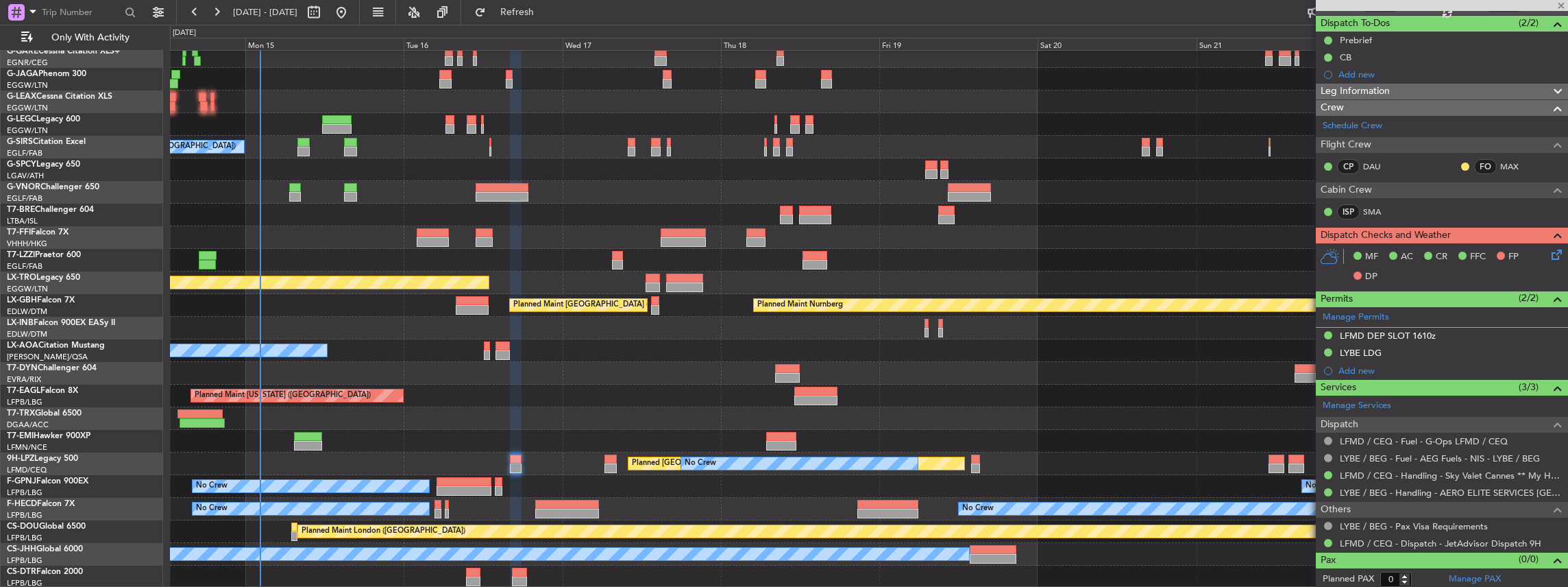
type input "+00:55"
type input "2"
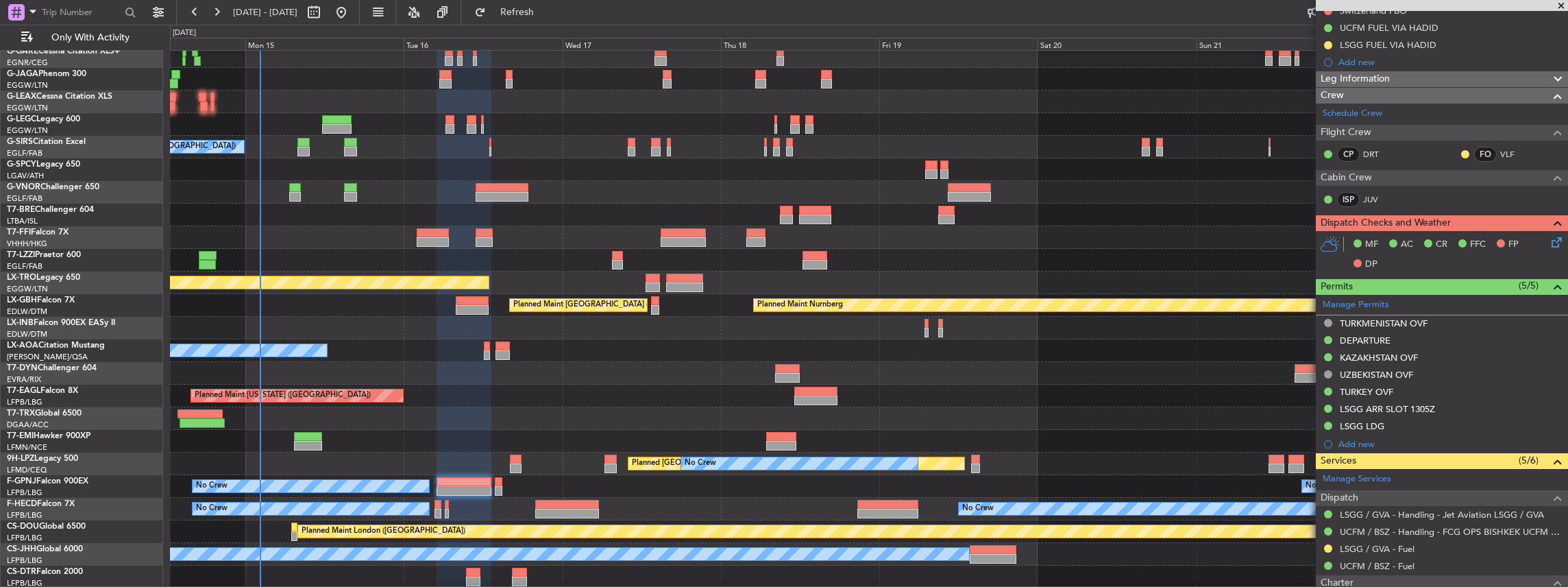
scroll to position [228, 0]
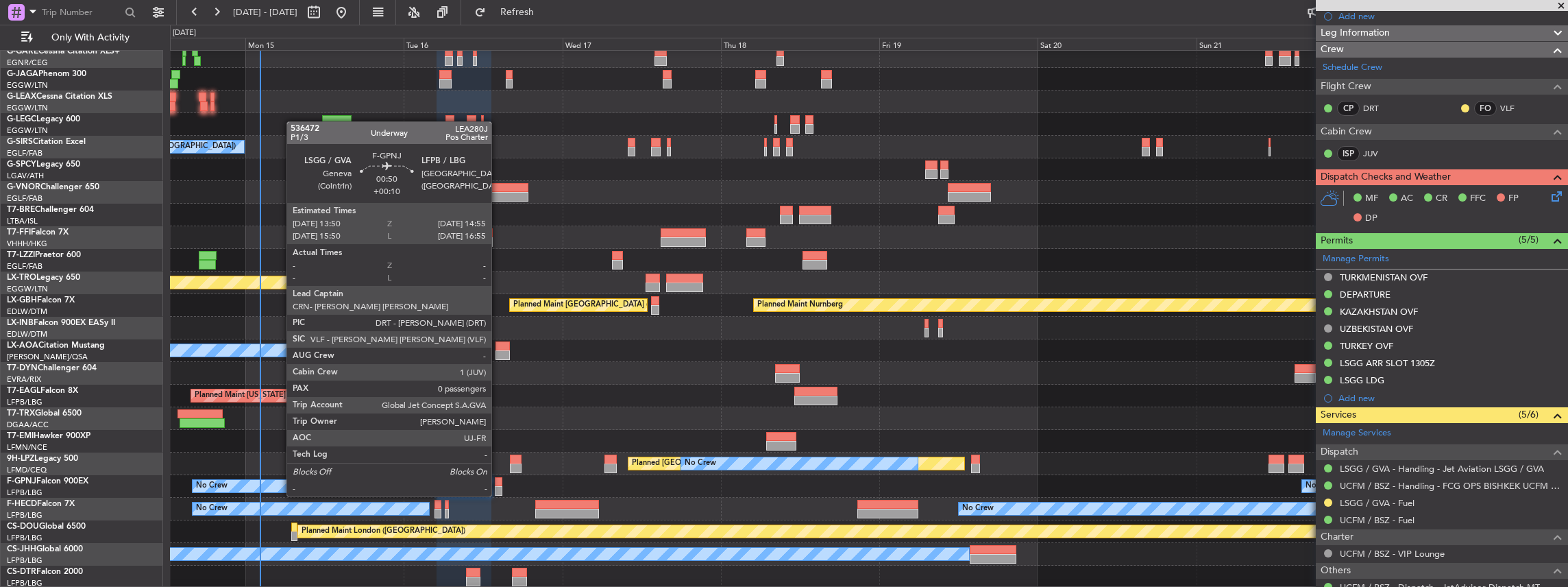
click at [498, 482] on div at bounding box center [498, 481] width 7 height 10
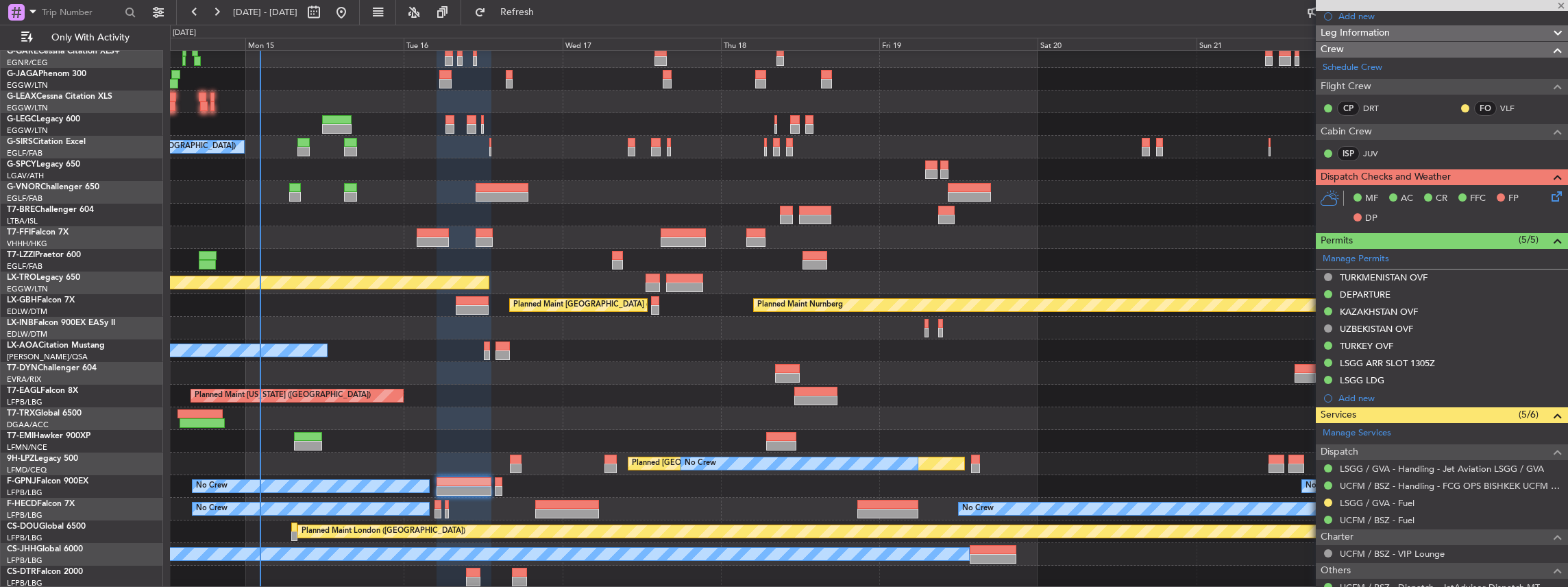
type input "+00:10"
type input "0"
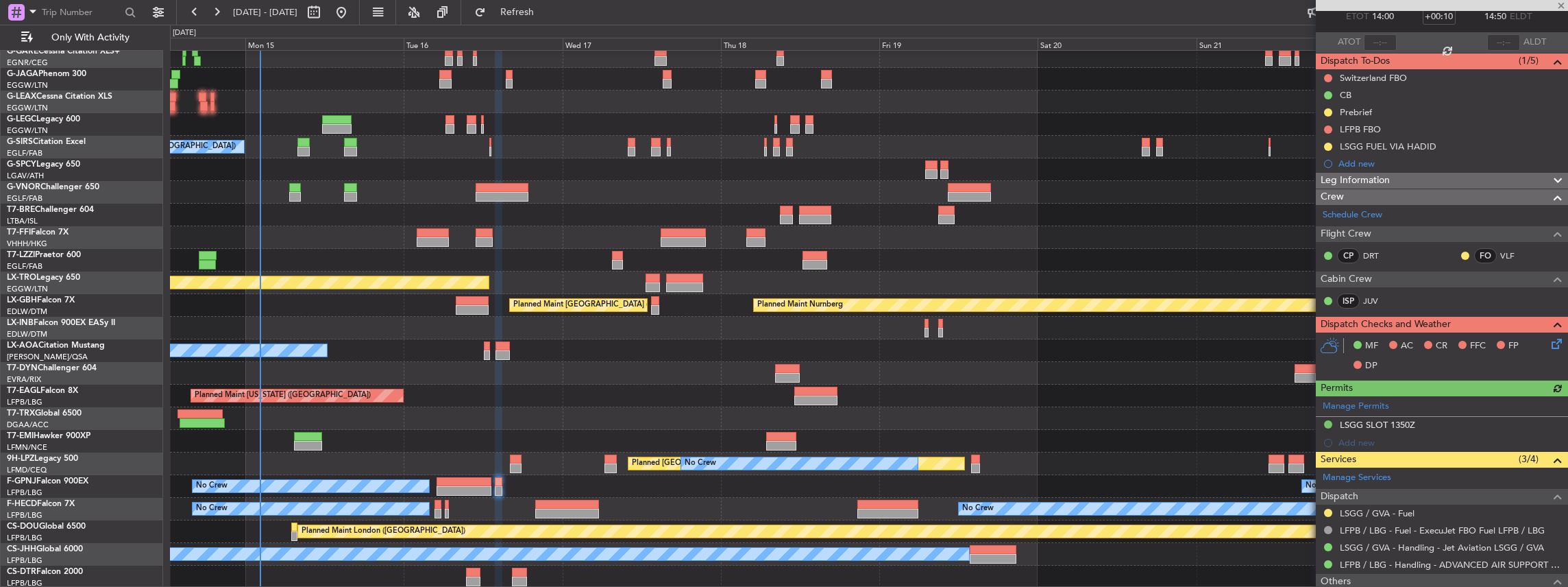
scroll to position [136, 0]
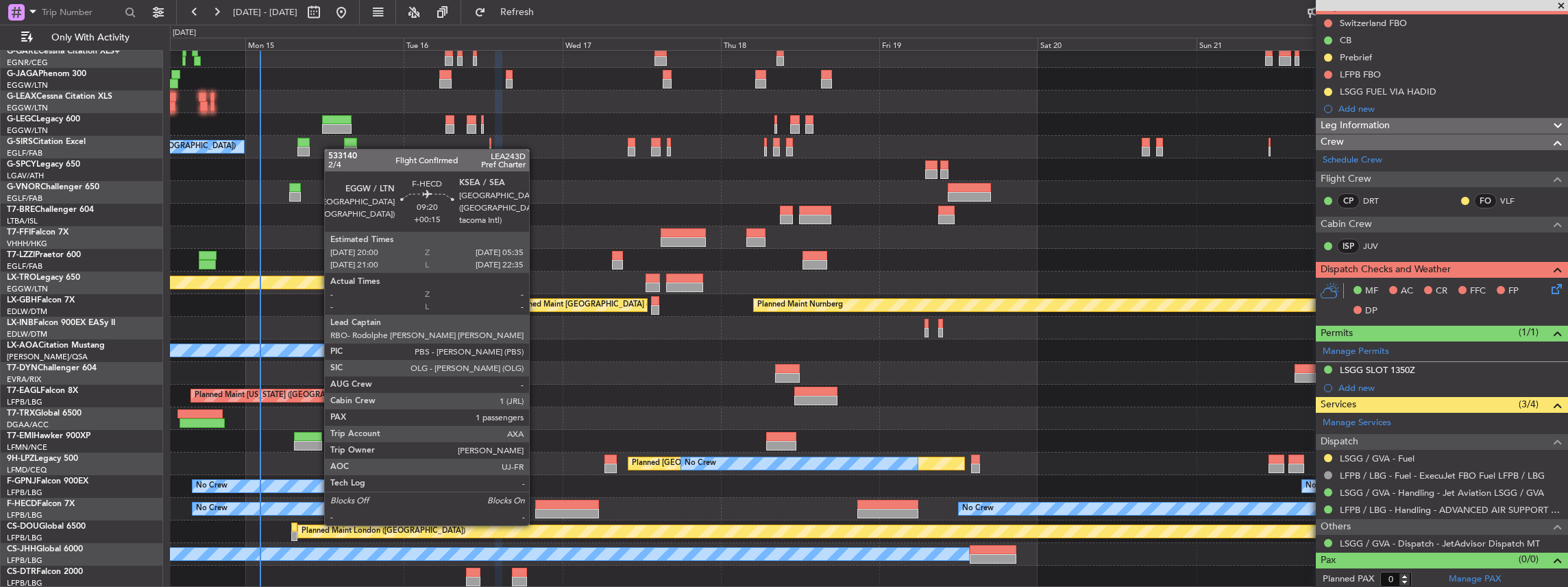
click at [536, 510] on div at bounding box center [566, 513] width 64 height 10
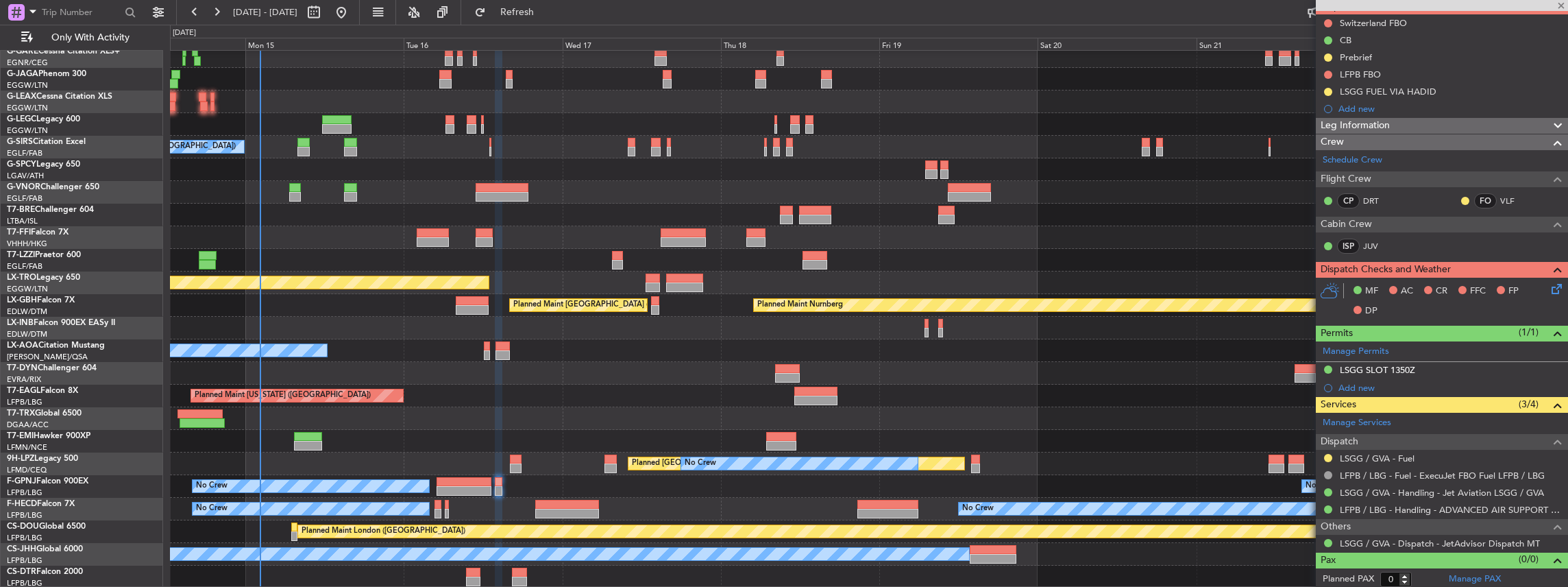
type input "+00:15"
type input "1"
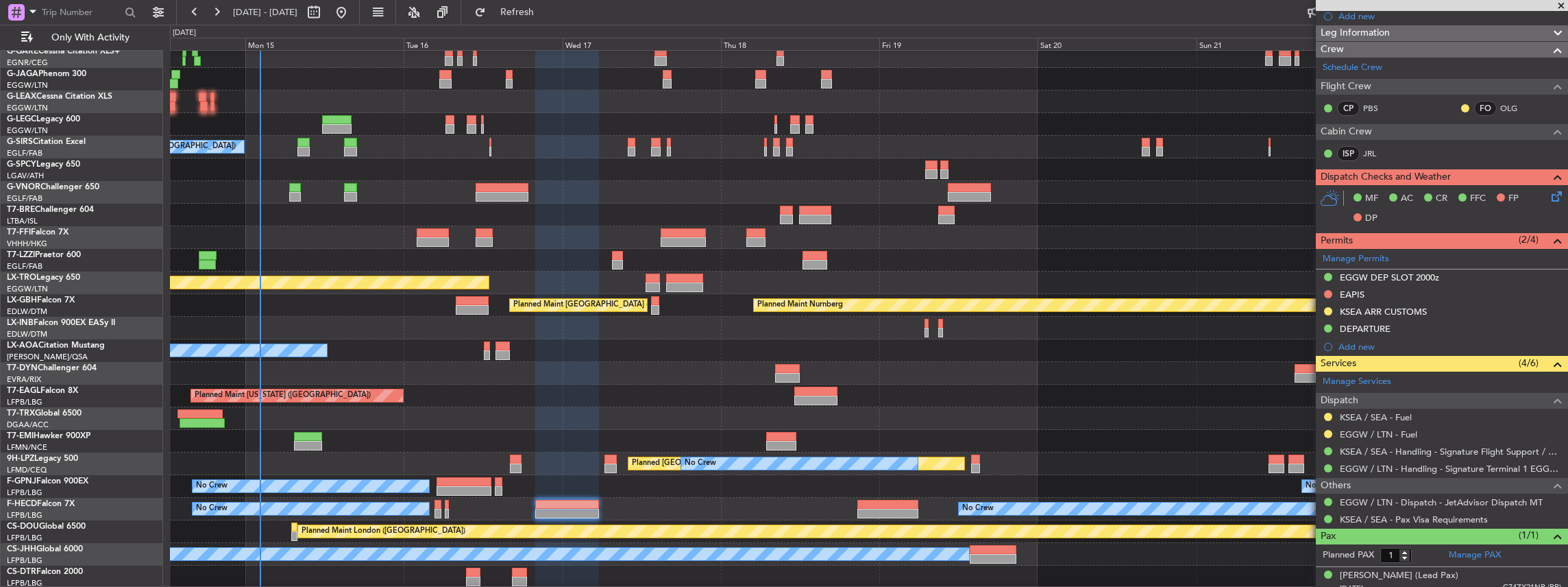
scroll to position [338, 0]
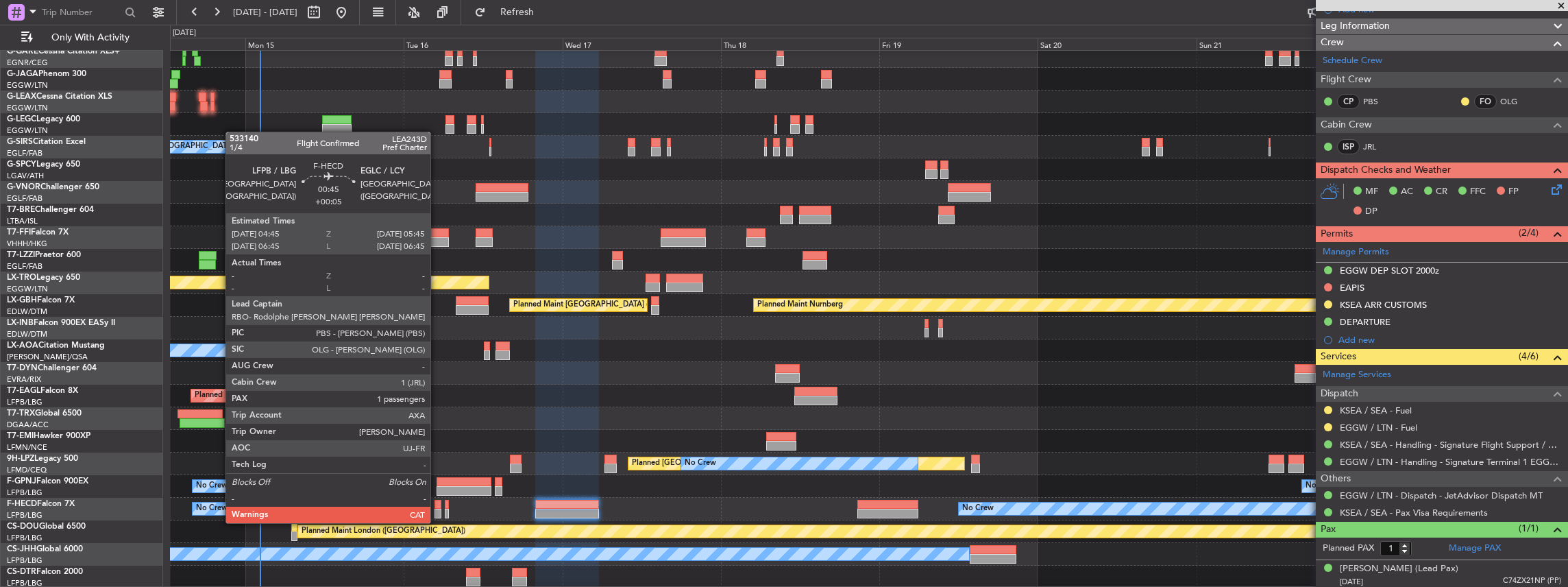
click at [437, 509] on div at bounding box center [437, 513] width 7 height 10
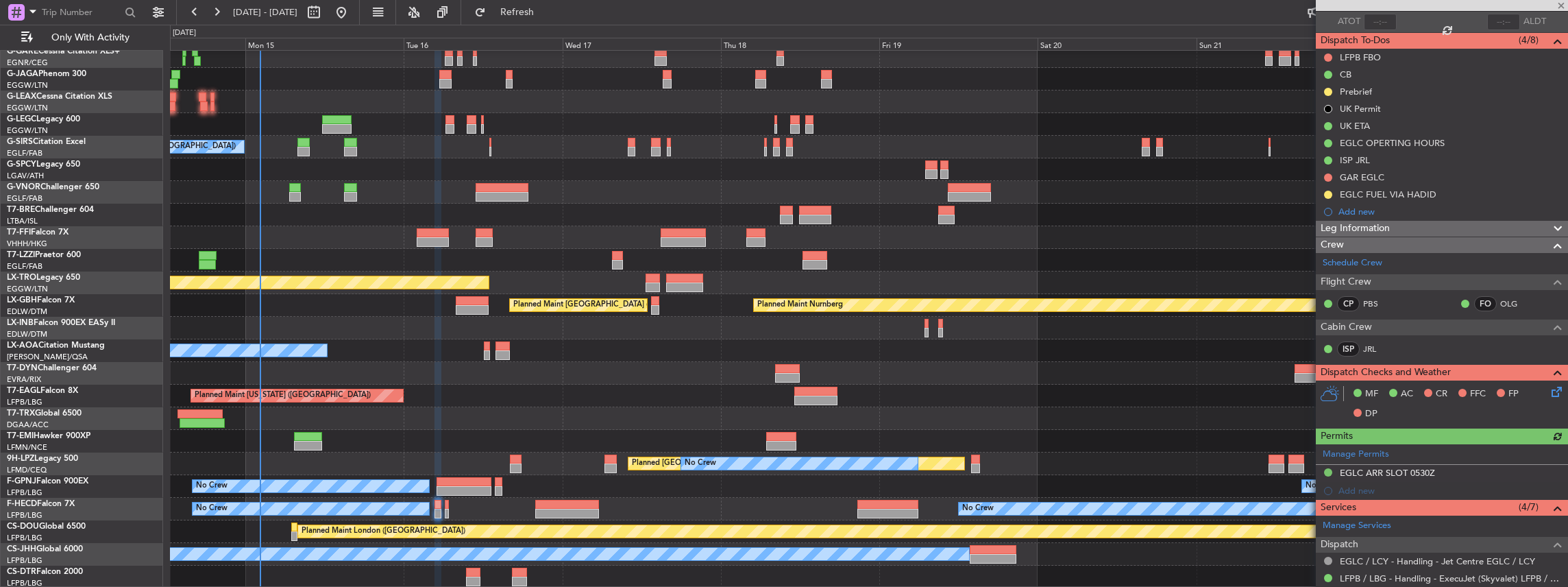
scroll to position [228, 0]
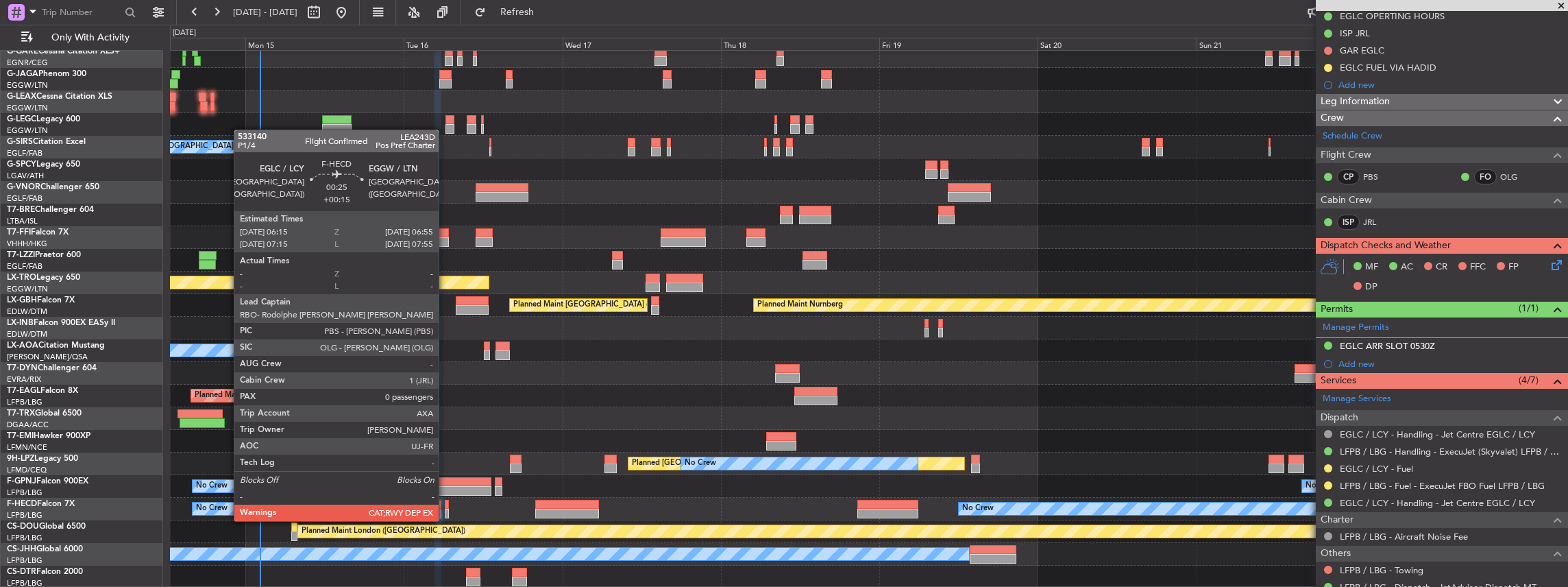
click at [445, 507] on div at bounding box center [447, 504] width 5 height 10
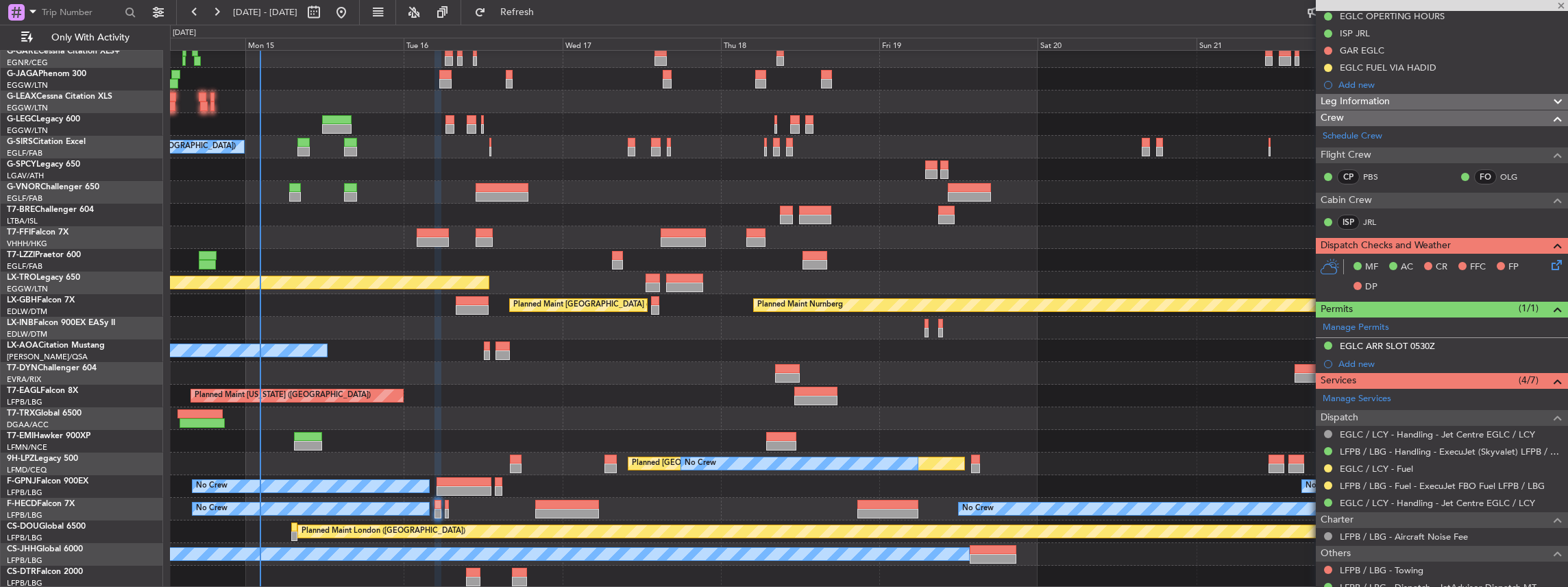
type input "+00:15"
type input "0"
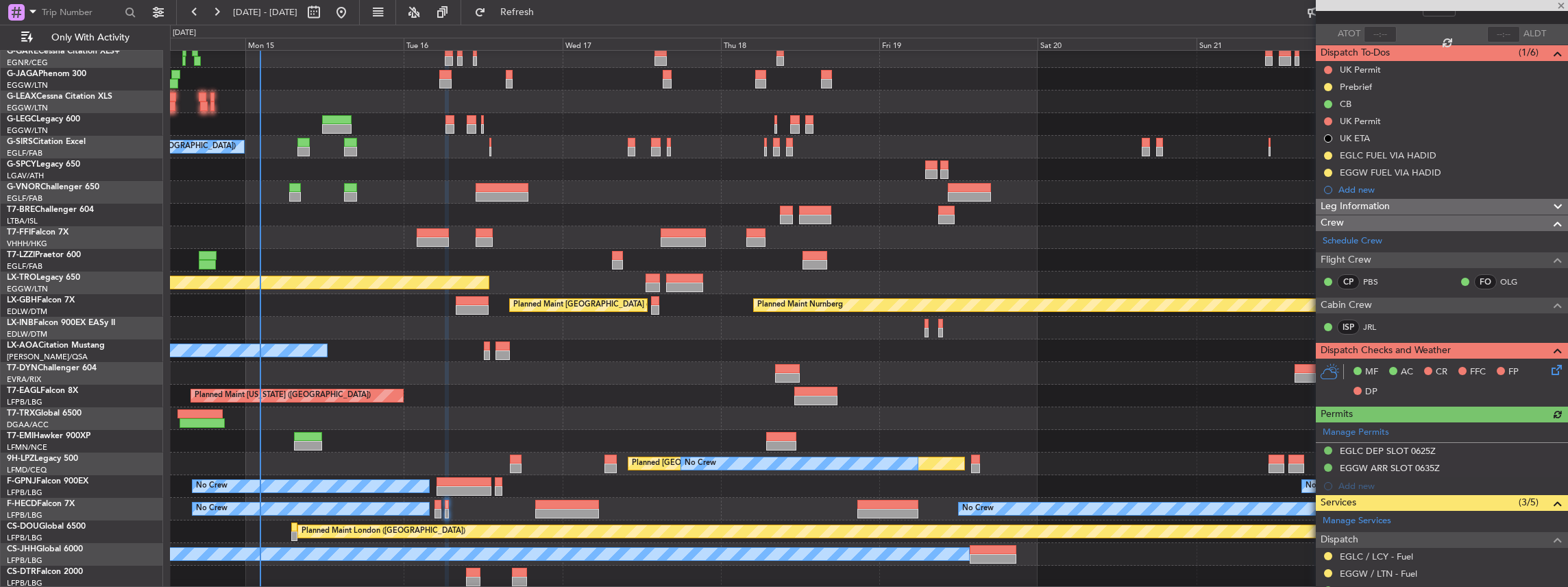
scroll to position [221, 0]
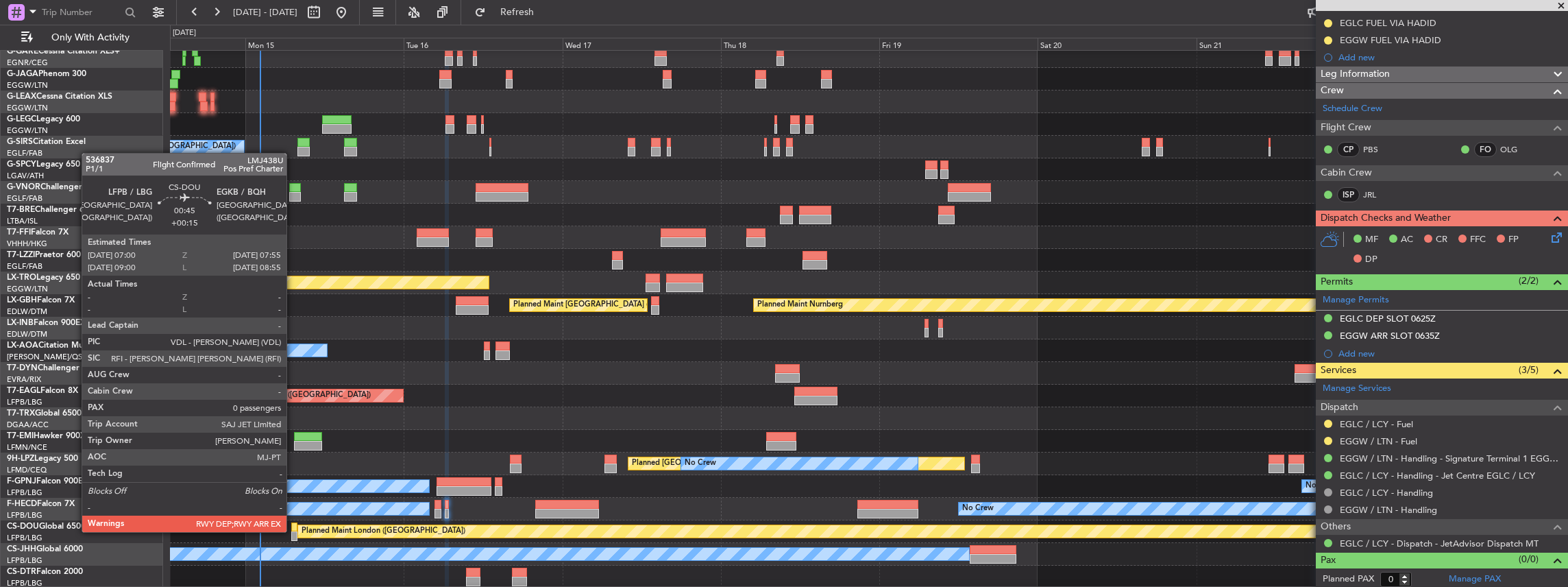
click at [293, 531] on div at bounding box center [294, 536] width 6 height 10
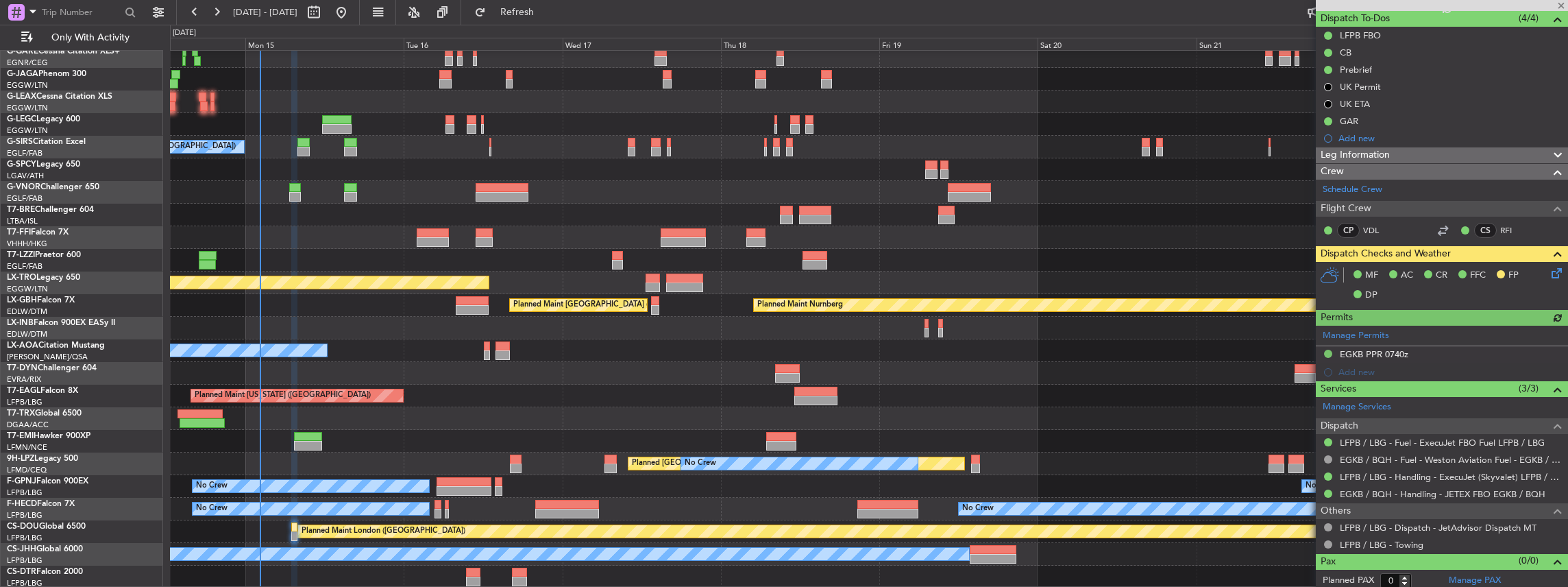
scroll to position [125, 0]
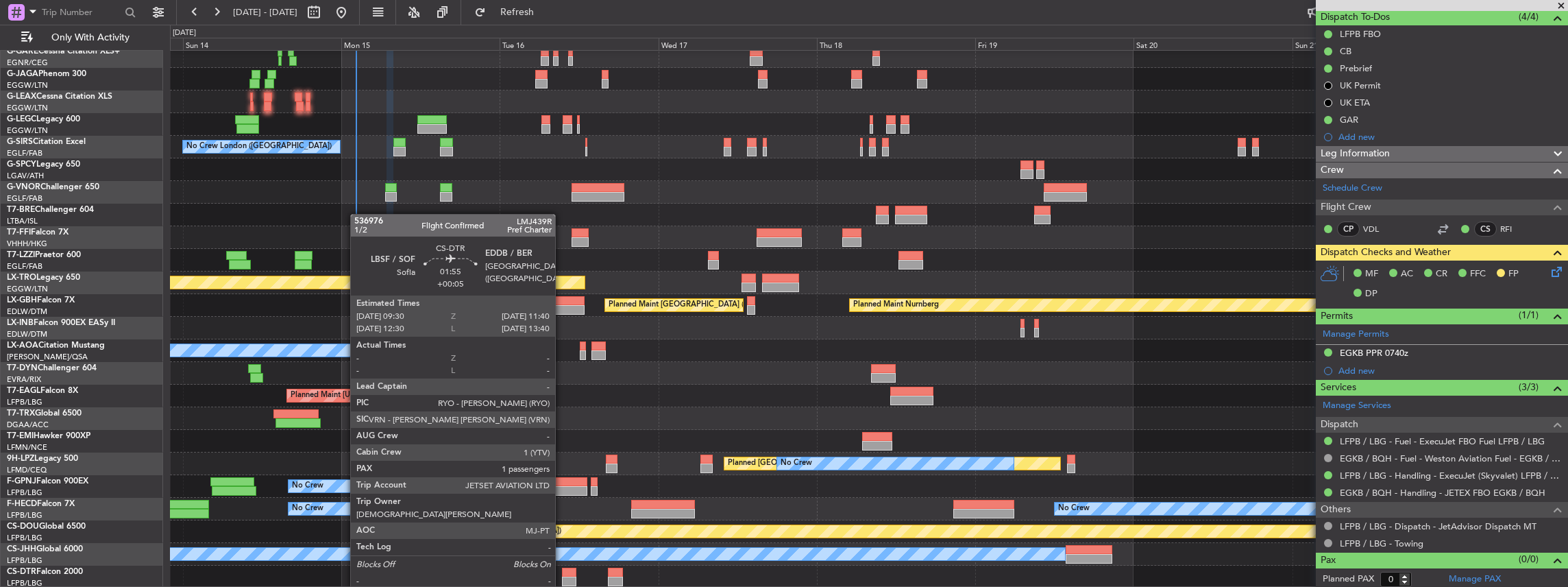
click at [562, 575] on div at bounding box center [569, 572] width 15 height 10
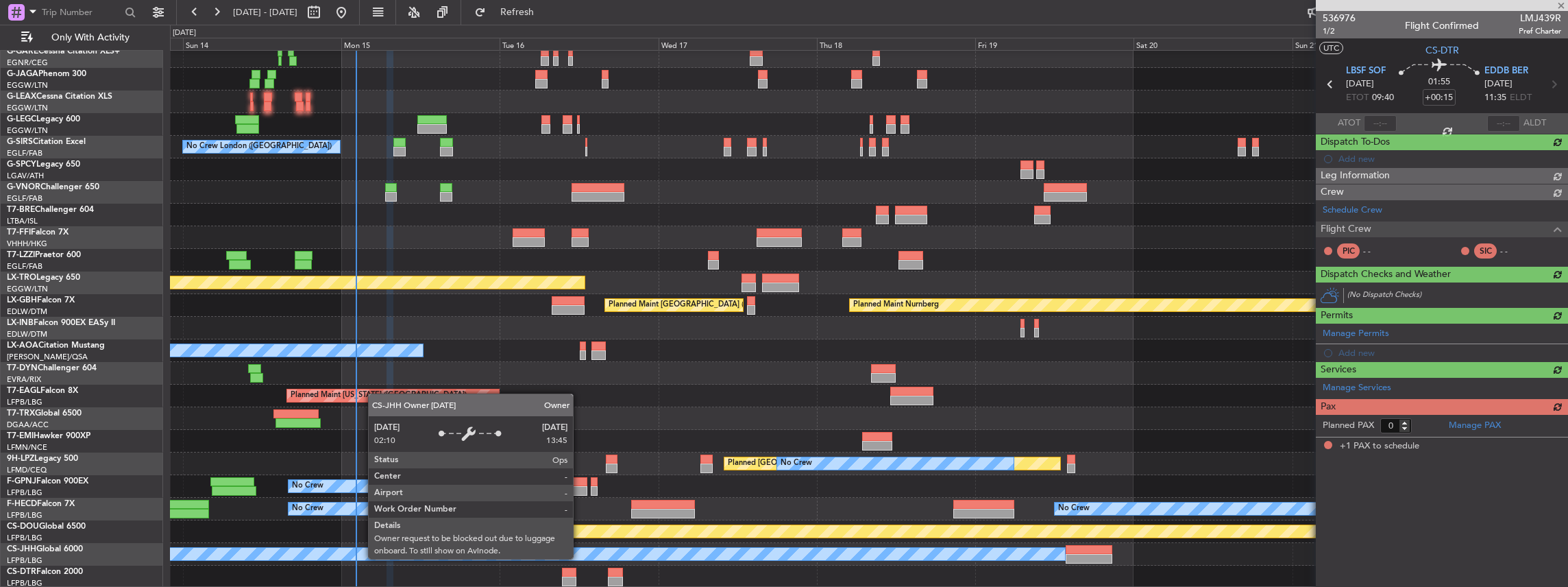
type input "+00:05"
type input "1"
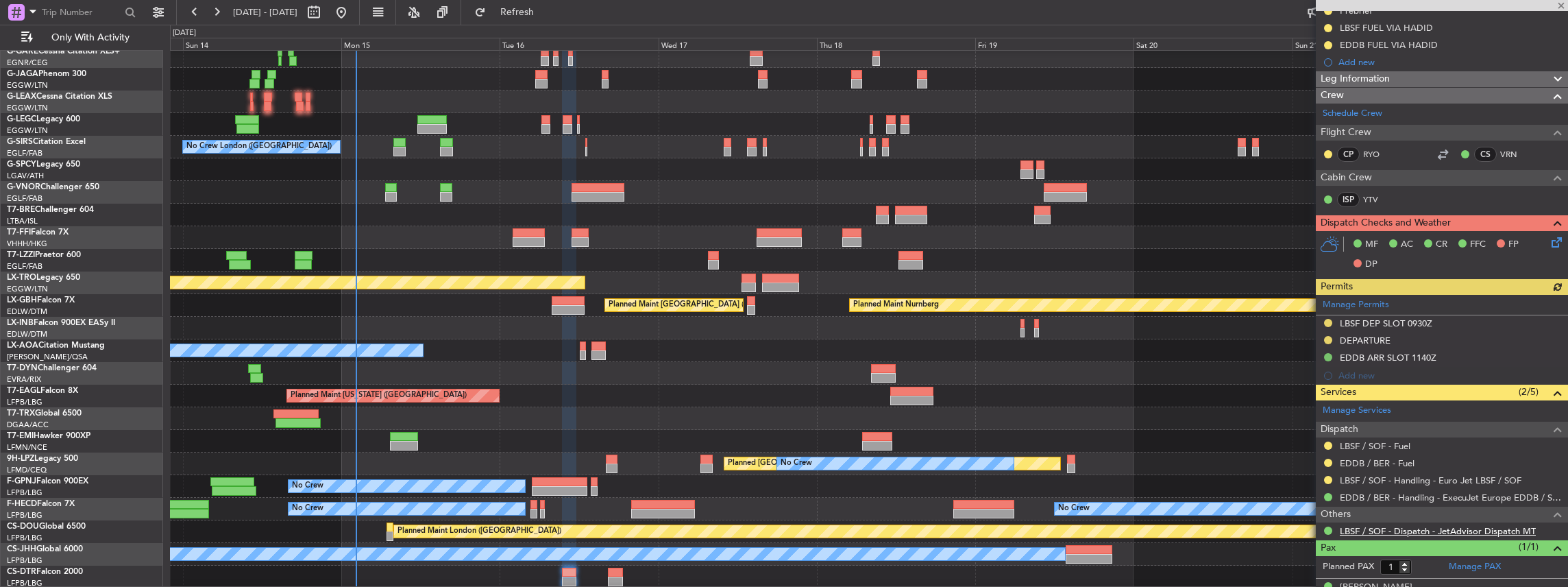
scroll to position [184, 0]
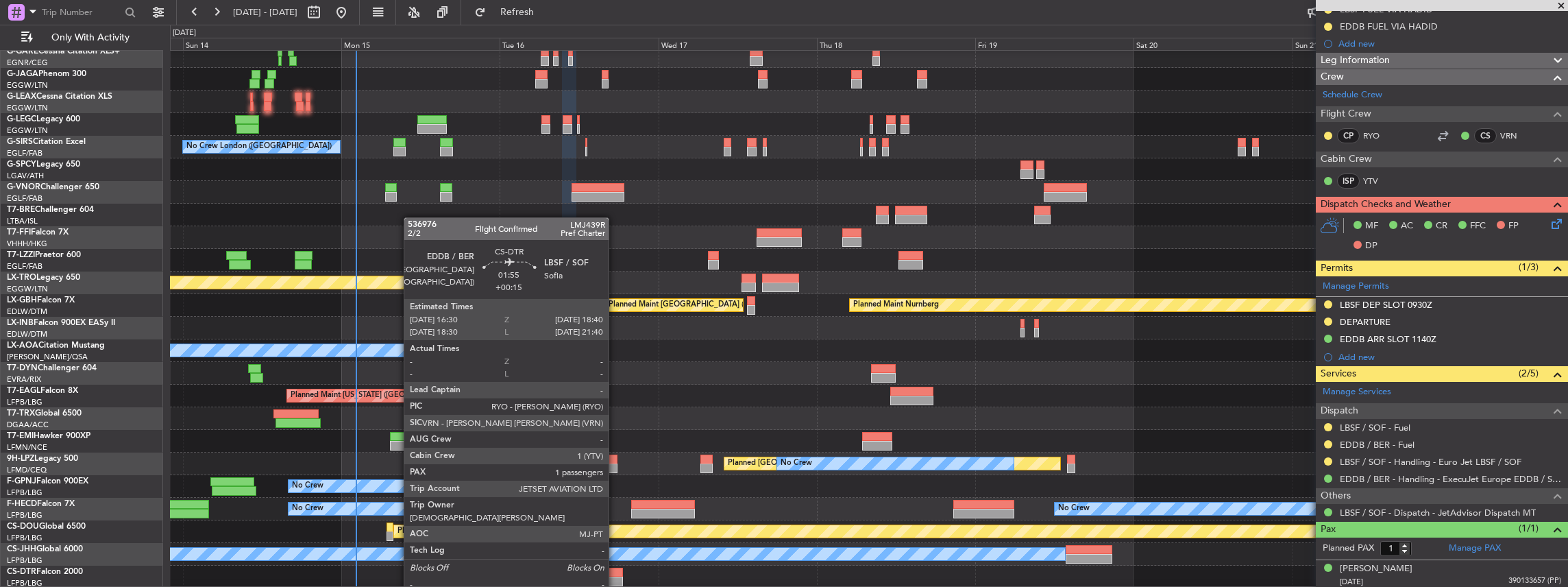
click at [615, 578] on div at bounding box center [615, 580] width 15 height 10
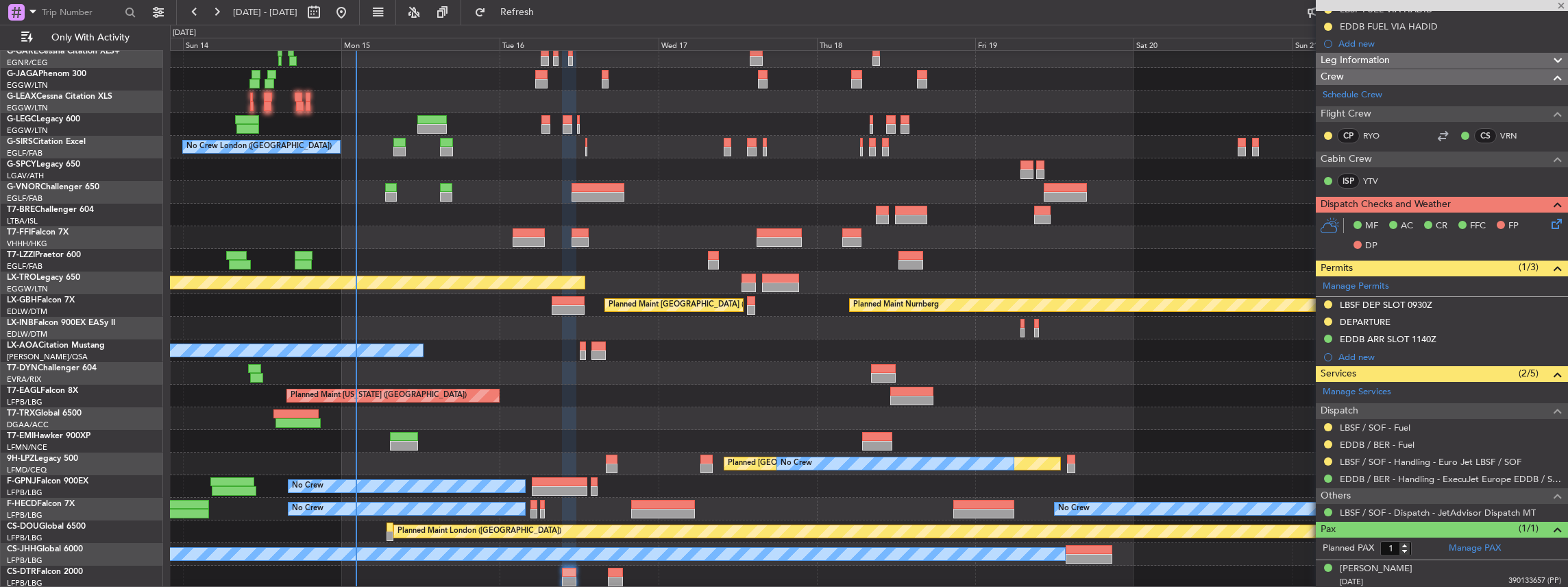
type input "+00:15"
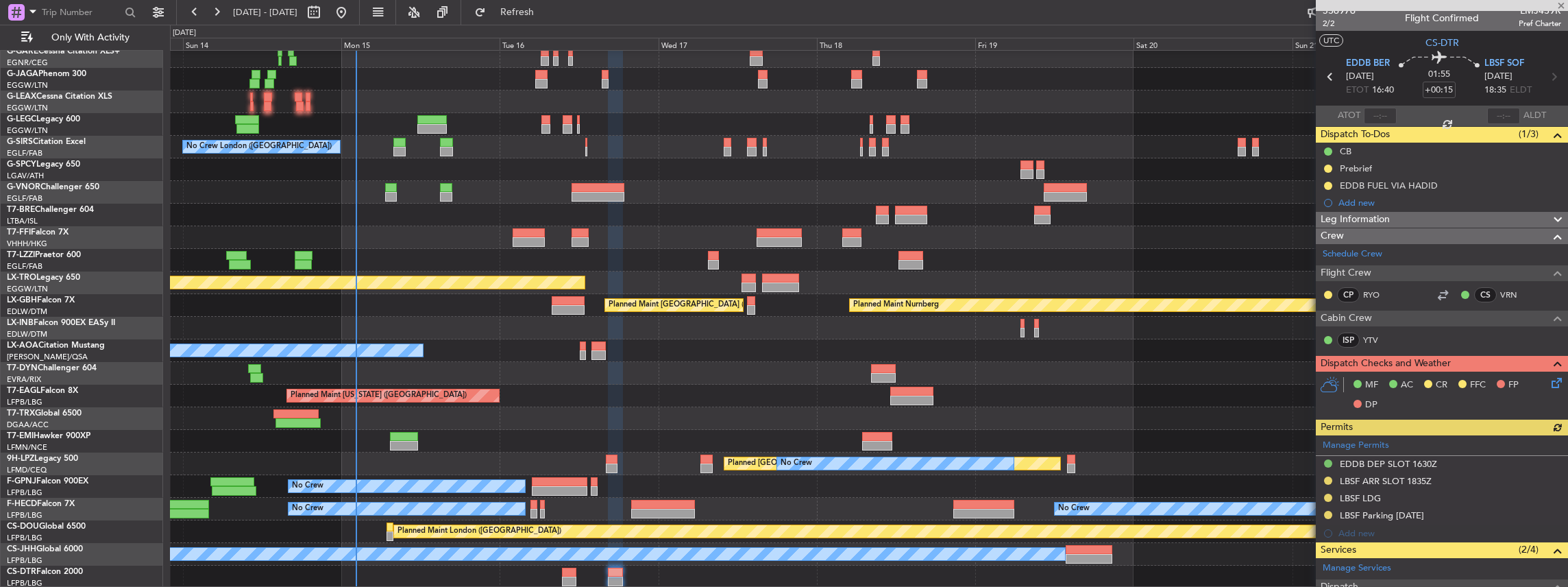
scroll to position [0, 0]
